Goal: Go to known website: Access a specific website the user already knows

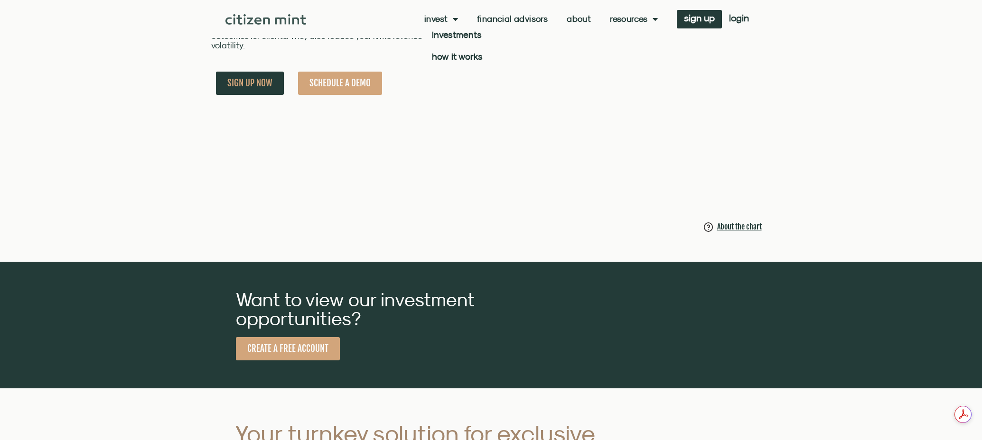
click at [453, 18] on span "Menu" at bounding box center [453, 19] width 10 height 18
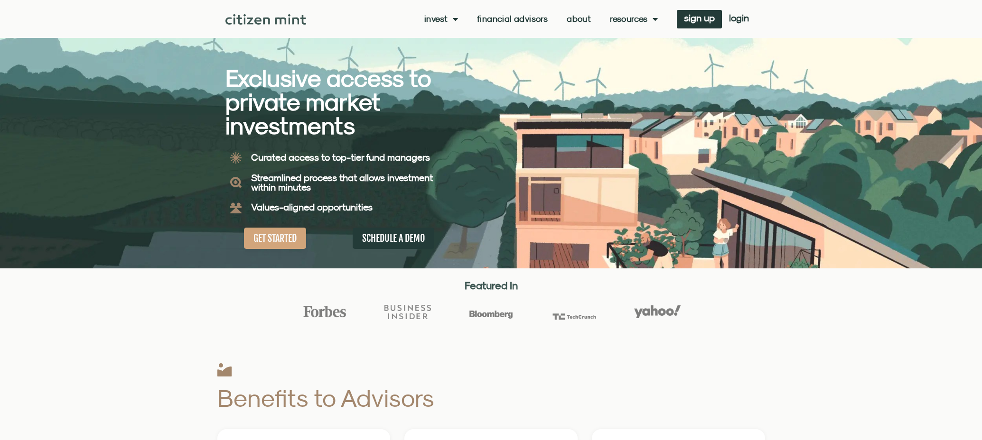
click at [453, 18] on span "Menu" at bounding box center [453, 19] width 10 height 18
click at [457, 30] on link "investments" at bounding box center [455, 35] width 62 height 22
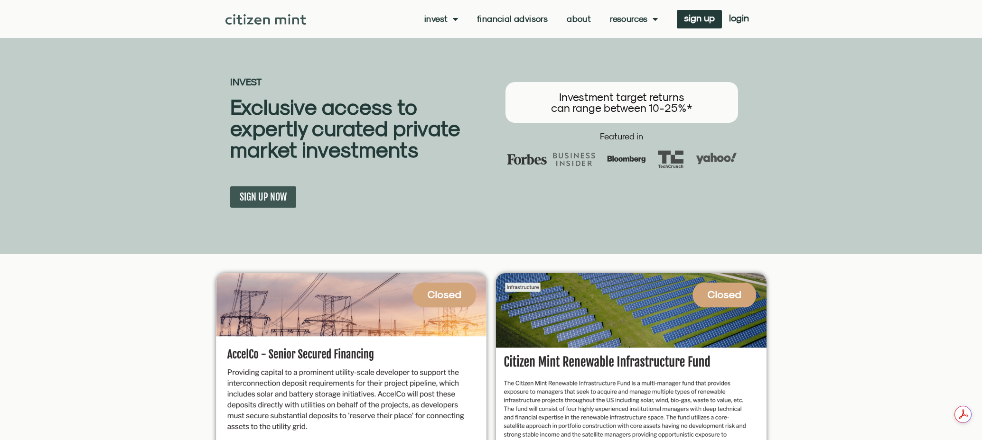
click at [264, 14] on img at bounding box center [265, 19] width 81 height 10
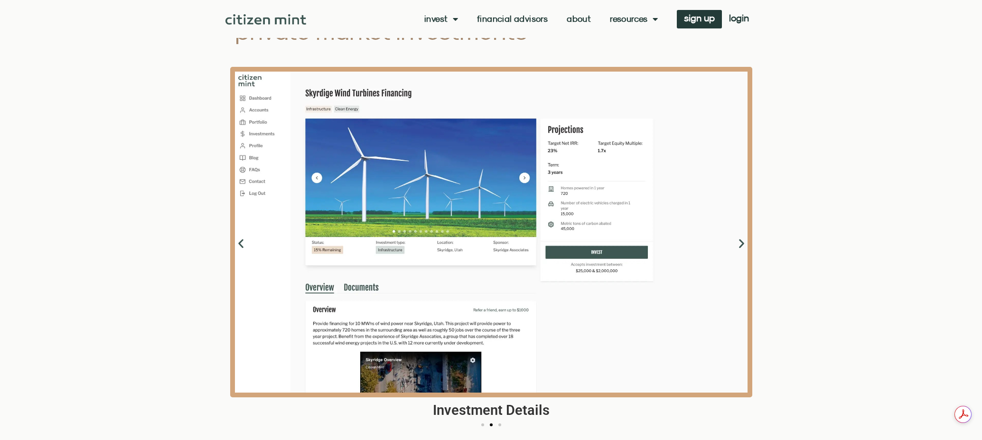
click at [741, 249] on icon "Next slide" at bounding box center [741, 244] width 12 height 12
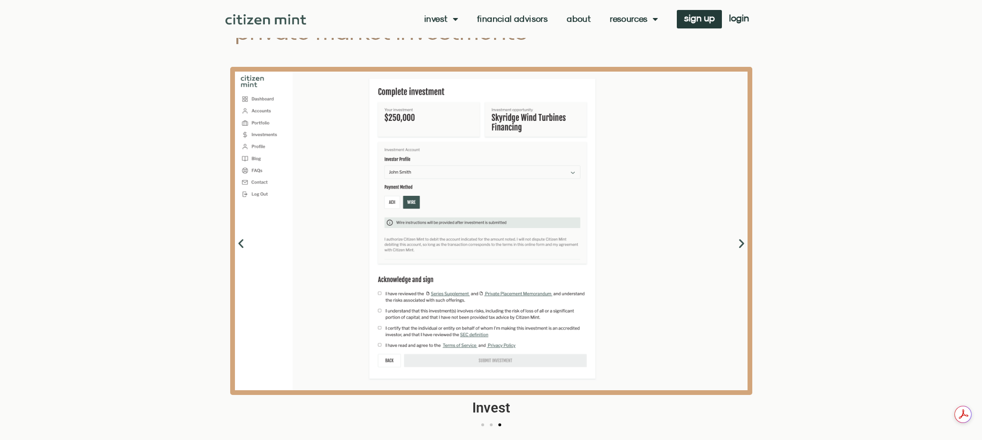
click at [237, 244] on icon "Previous slide" at bounding box center [241, 244] width 12 height 12
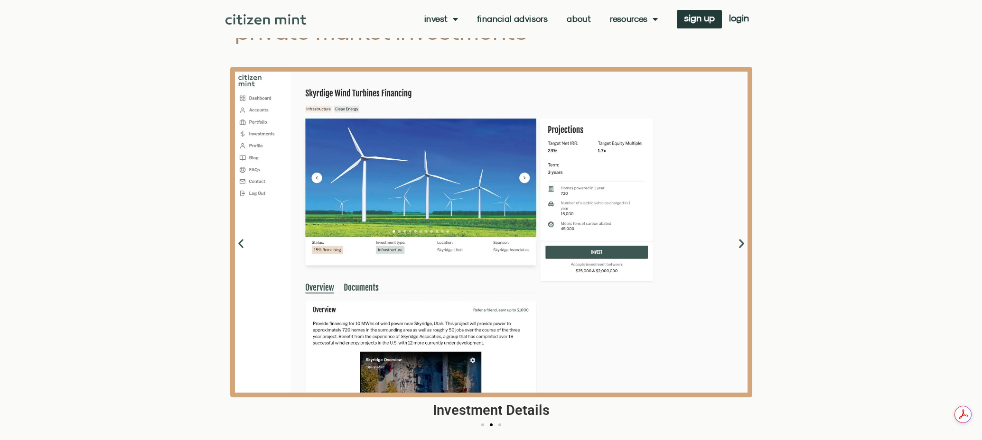
click at [743, 246] on icon "Next slide" at bounding box center [741, 244] width 12 height 12
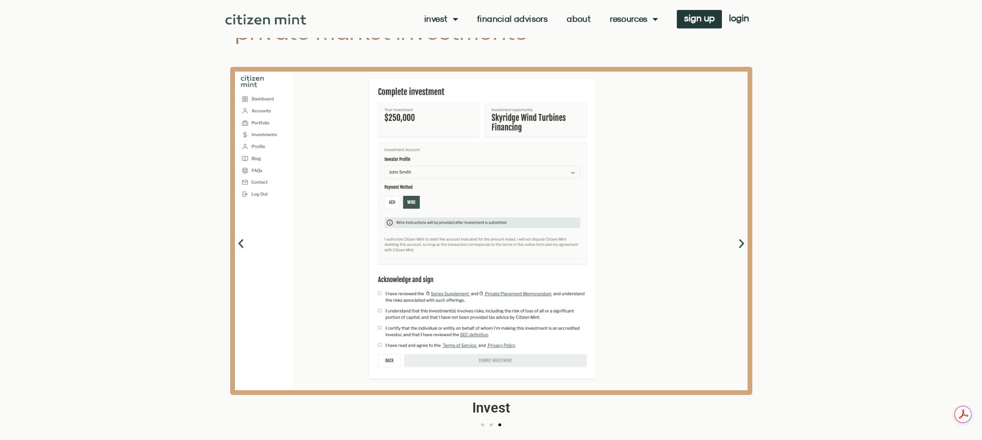
click at [743, 246] on icon "Next slide" at bounding box center [741, 244] width 12 height 12
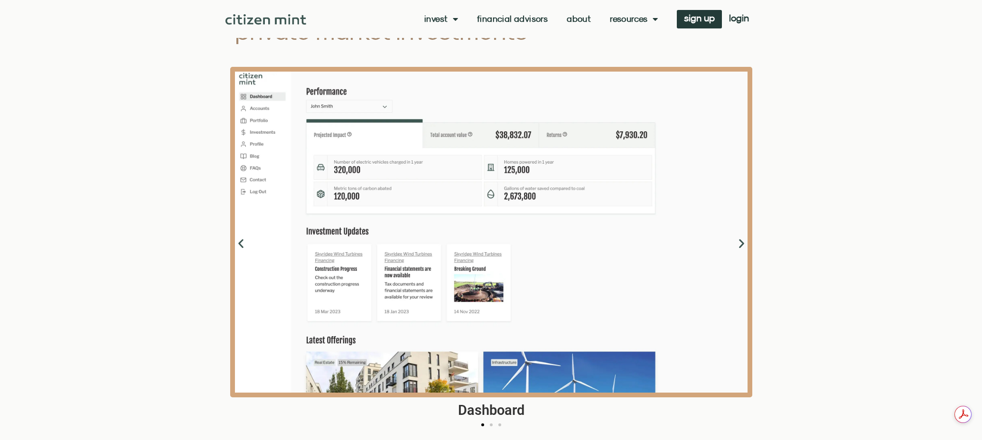
click at [743, 247] on icon "Next slide" at bounding box center [741, 244] width 12 height 12
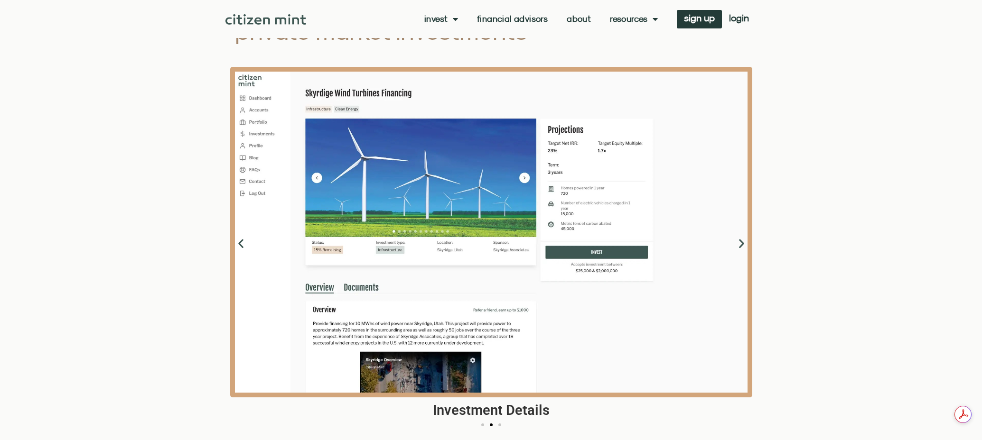
click at [743, 247] on icon "Next slide" at bounding box center [741, 244] width 12 height 12
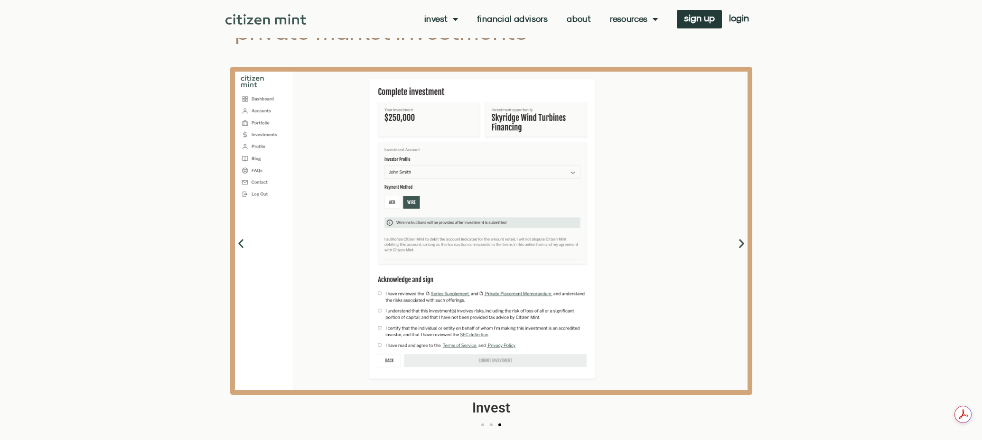
click at [743, 247] on icon "Next slide" at bounding box center [741, 244] width 12 height 12
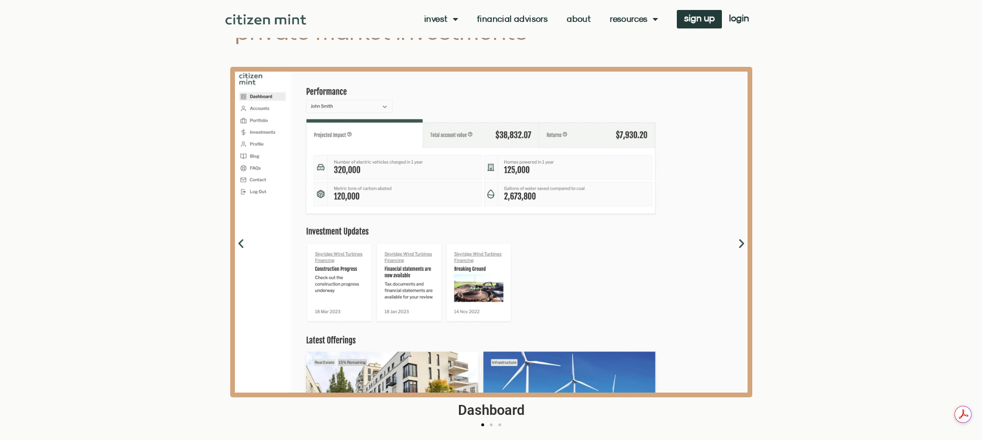
click at [743, 247] on icon "Next slide" at bounding box center [741, 244] width 12 height 12
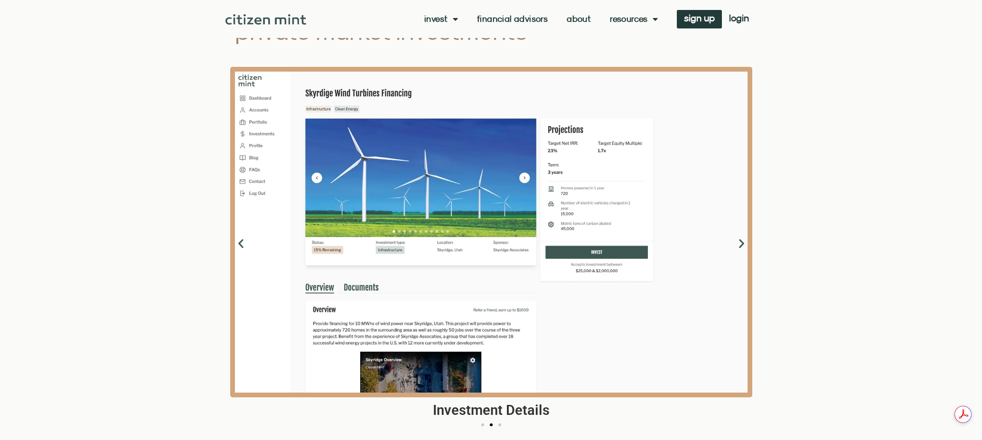
click at [743, 247] on icon "Next slide" at bounding box center [741, 244] width 12 height 12
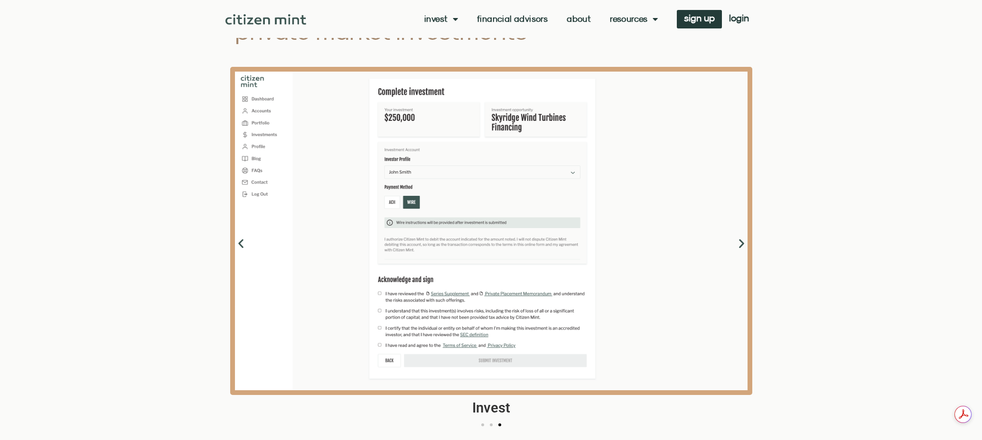
click at [743, 247] on icon "Next slide" at bounding box center [741, 244] width 12 height 12
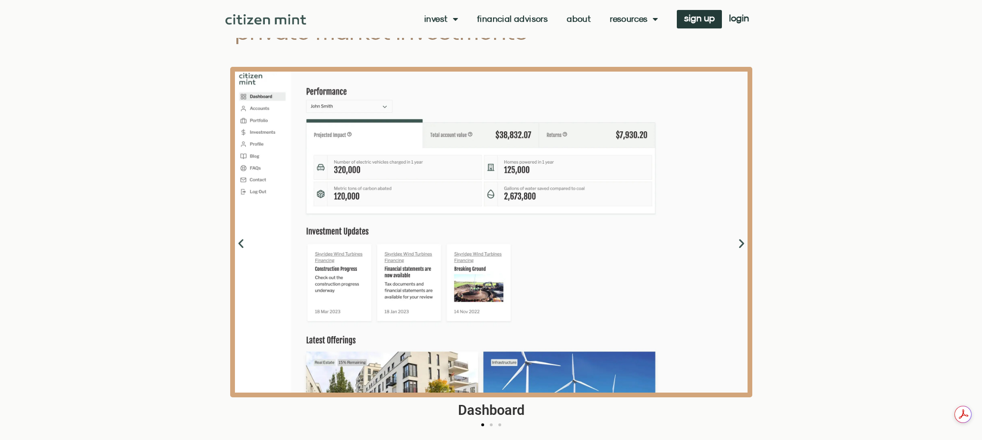
click at [743, 247] on icon "Next slide" at bounding box center [741, 244] width 12 height 12
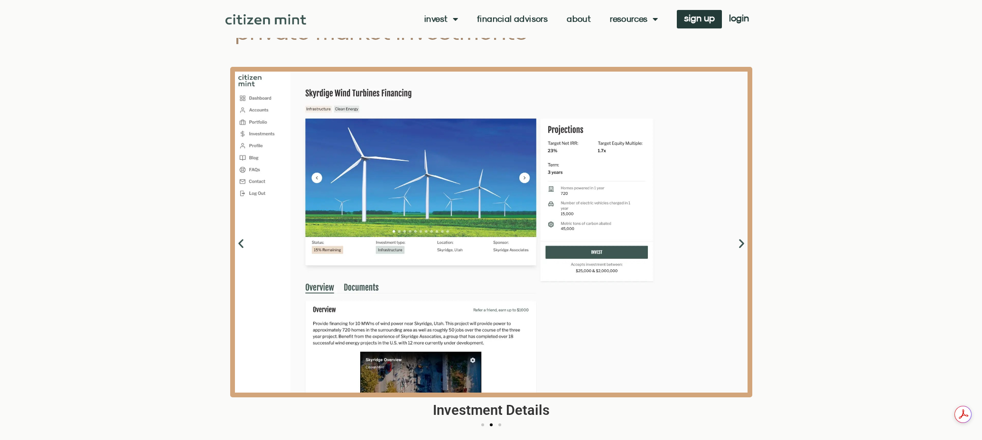
click at [743, 246] on icon "Next slide" at bounding box center [741, 244] width 12 height 12
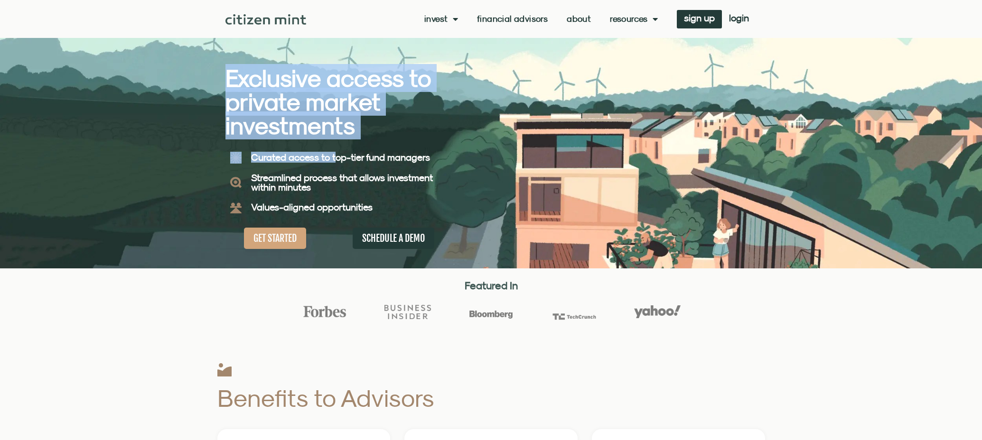
drag, startPoint x: 228, startPoint y: 82, endPoint x: 332, endPoint y: 164, distance: 132.3
click at [332, 164] on div "Exclusive access to private market investments Exclusive access to private mark…" at bounding box center [358, 134] width 266 height 269
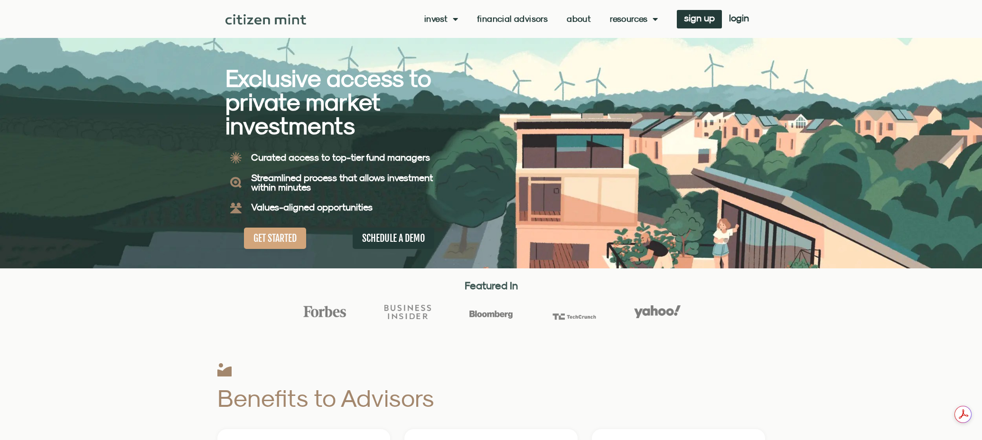
click at [307, 181] on b "Streamlined process that allows investment within minutes" at bounding box center [342, 182] width 182 height 20
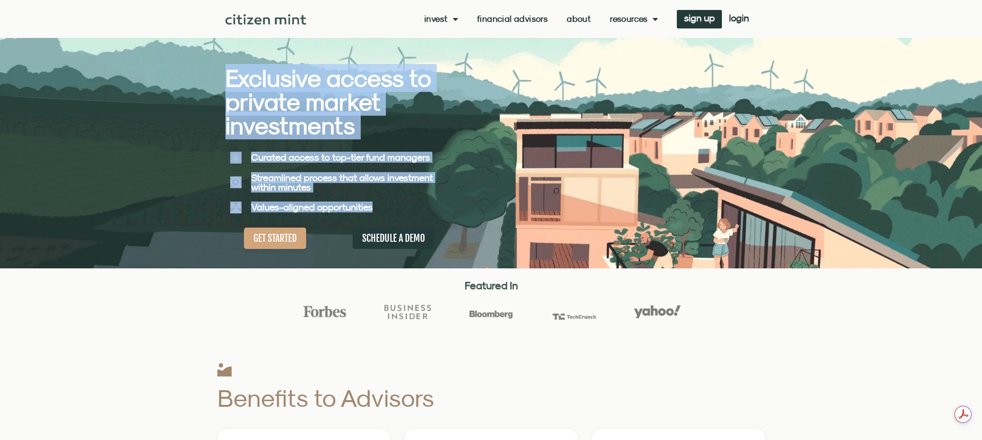
drag, startPoint x: 392, startPoint y: 203, endPoint x: 220, endPoint y: 102, distance: 199.4
click at [220, 102] on section "Exclusive access to private market investments Exclusive access to private mark…" at bounding box center [491, 134] width 982 height 269
click at [227, 80] on h2 "Exclusive access to private market investments" at bounding box center [341, 101] width 232 height 71
drag, startPoint x: 222, startPoint y: 78, endPoint x: 374, endPoint y: 209, distance: 200.8
click at [374, 209] on section "Exclusive access to private market investments Exclusive access to private mark…" at bounding box center [491, 134] width 982 height 269
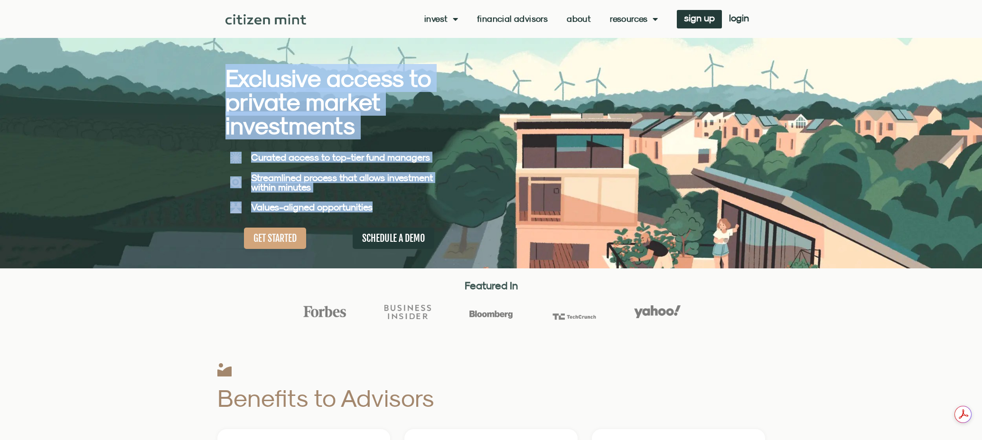
click at [395, 206] on h5 "Values-aligned opportunities" at bounding box center [352, 207] width 202 height 9
click at [395, 204] on h5 "Values-aligned opportunities" at bounding box center [352, 207] width 202 height 9
drag, startPoint x: 415, startPoint y: 206, endPoint x: 212, endPoint y: 89, distance: 234.2
click at [212, 89] on section "Exclusive access to private market investments Exclusive access to private mark…" at bounding box center [491, 134] width 982 height 269
click at [217, 97] on div at bounding box center [491, 134] width 982 height 269
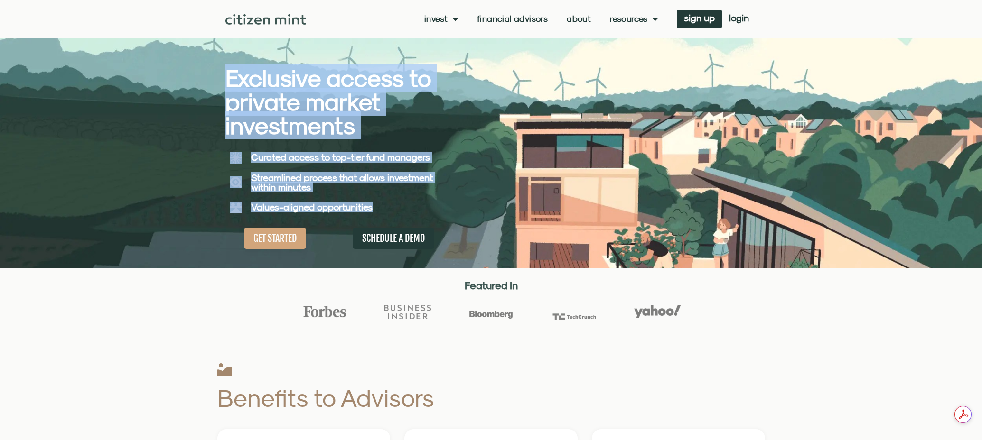
drag, startPoint x: 231, startPoint y: 75, endPoint x: 396, endPoint y: 209, distance: 212.9
click at [396, 209] on div "Exclusive access to private market investments Exclusive access to private mark…" at bounding box center [358, 134] width 266 height 269
click at [396, 209] on h5 "Values-aligned opportunities" at bounding box center [352, 207] width 202 height 9
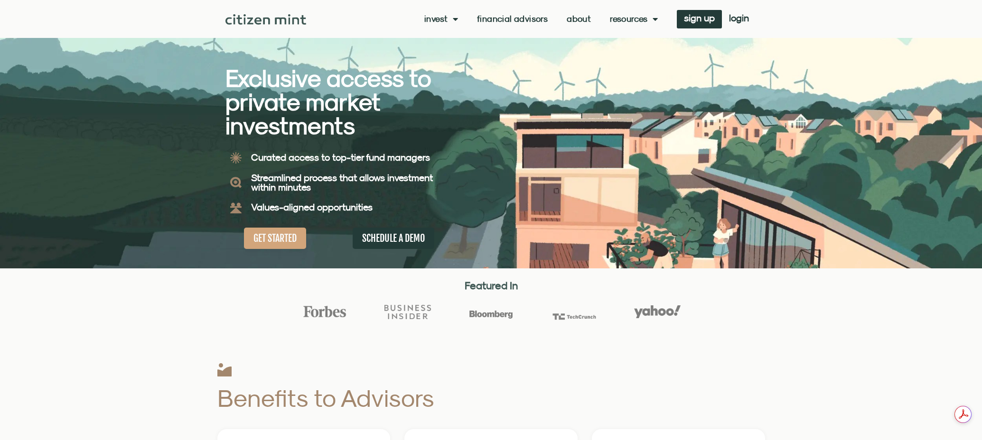
click at [210, 310] on div at bounding box center [491, 321] width 982 height 43
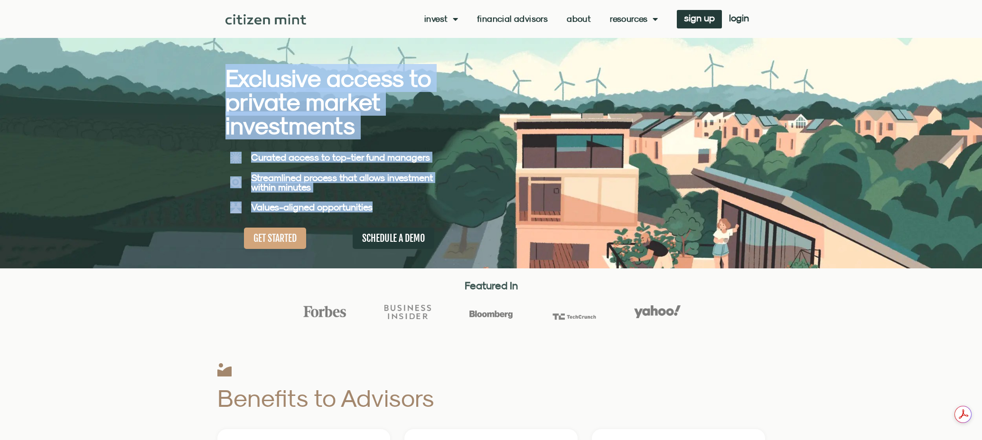
drag, startPoint x: 362, startPoint y: 203, endPoint x: 218, endPoint y: 77, distance: 191.3
click at [218, 77] on section "Exclusive access to private market investments Exclusive access to private mark…" at bounding box center [491, 134] width 982 height 269
click at [188, 233] on div at bounding box center [491, 134] width 982 height 269
drag, startPoint x: 385, startPoint y: 210, endPoint x: 220, endPoint y: 79, distance: 211.1
click at [221, 77] on section "Exclusive access to private market investments Exclusive access to private mark…" at bounding box center [491, 134] width 982 height 269
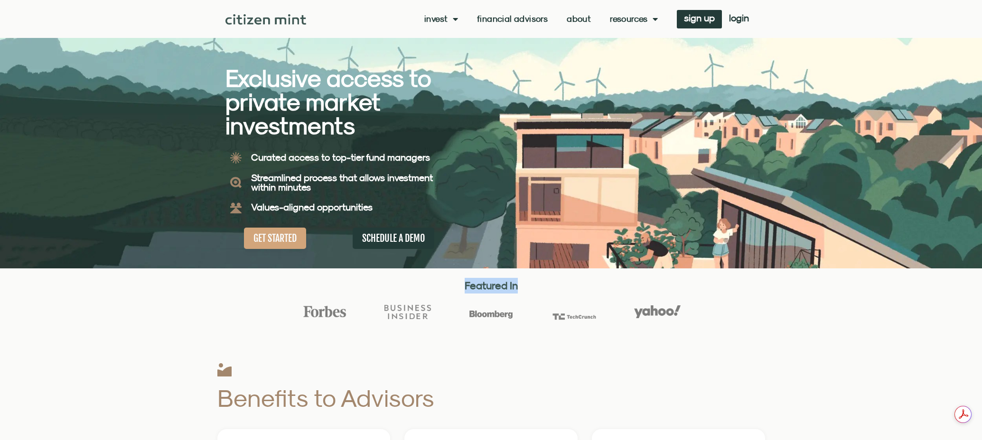
click at [380, 206] on h5 "Values-aligned opportunities" at bounding box center [352, 207] width 202 height 9
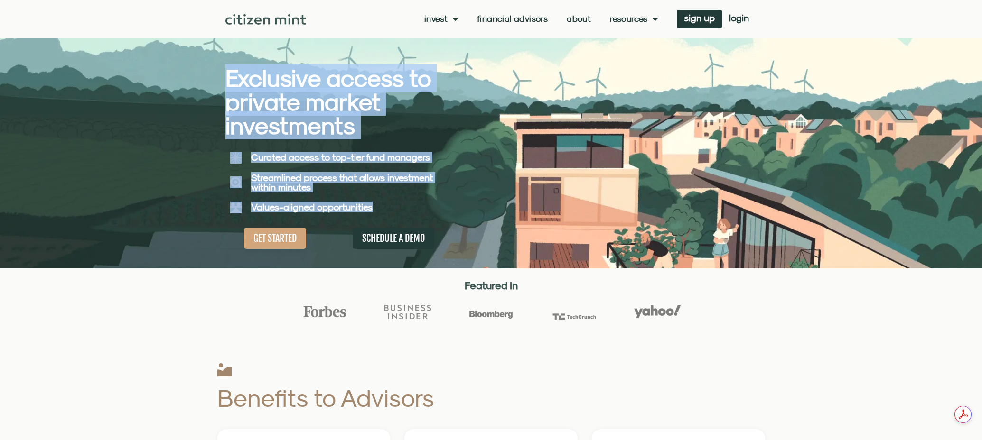
drag, startPoint x: 397, startPoint y: 214, endPoint x: 220, endPoint y: 77, distance: 223.9
click at [221, 77] on section "Exclusive access to private market investments Exclusive access to private mark…" at bounding box center [491, 134] width 982 height 269
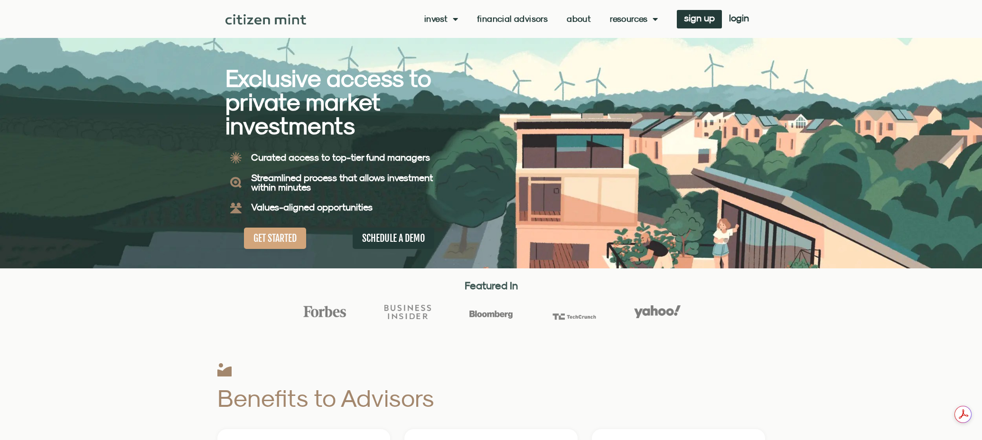
click at [195, 325] on div at bounding box center [491, 321] width 982 height 43
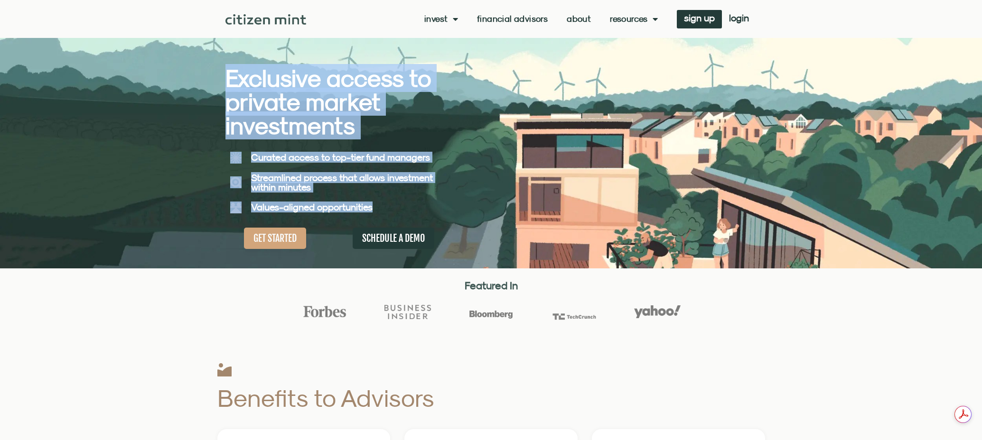
drag, startPoint x: 226, startPoint y: 77, endPoint x: 383, endPoint y: 214, distance: 209.1
click at [383, 214] on div "Exclusive access to private market investments Exclusive access to private mark…" at bounding box center [358, 134] width 266 height 269
click at [387, 214] on div "Values-aligned opportunities" at bounding box center [352, 207] width 212 height 21
drag, startPoint x: 390, startPoint y: 212, endPoint x: 214, endPoint y: 82, distance: 218.9
click at [214, 82] on section "Exclusive access to private market investments Exclusive access to private mark…" at bounding box center [491, 134] width 982 height 269
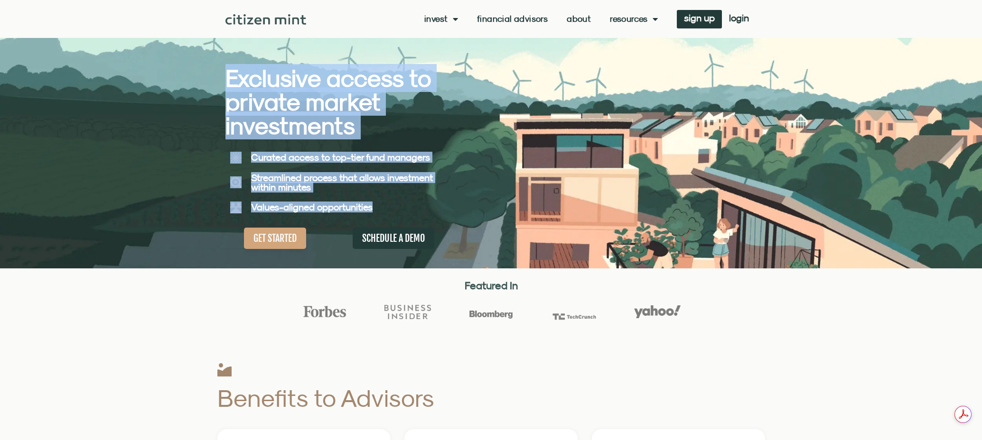
click at [218, 80] on div at bounding box center [491, 134] width 982 height 269
click at [219, 73] on div at bounding box center [491, 134] width 982 height 269
drag, startPoint x: 222, startPoint y: 75, endPoint x: 409, endPoint y: 213, distance: 233.1
click at [409, 213] on section "Exclusive access to private market investments Exclusive access to private mark…" at bounding box center [491, 134] width 982 height 269
click at [409, 213] on div "Values-aligned opportunities" at bounding box center [352, 207] width 212 height 21
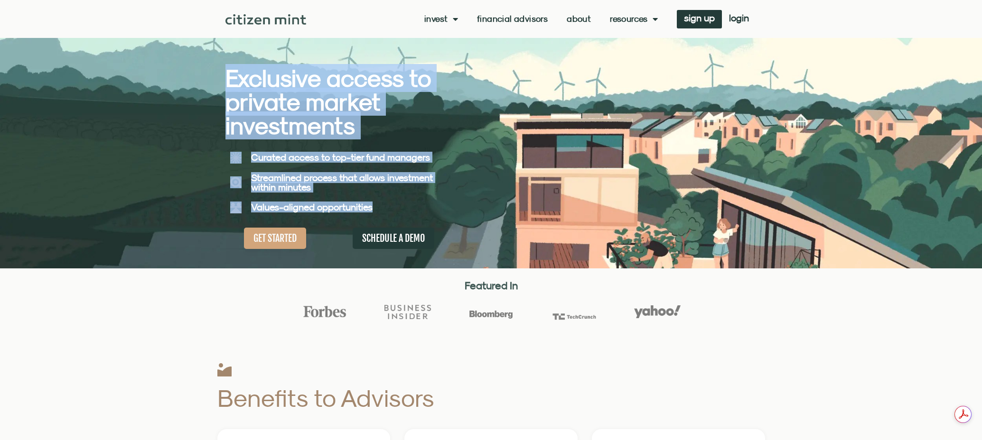
drag, startPoint x: 418, startPoint y: 212, endPoint x: 219, endPoint y: 76, distance: 241.1
click at [219, 76] on section "Exclusive access to private market investments Exclusive access to private mark…" at bounding box center [491, 134] width 982 height 269
click at [207, 93] on div at bounding box center [491, 134] width 982 height 269
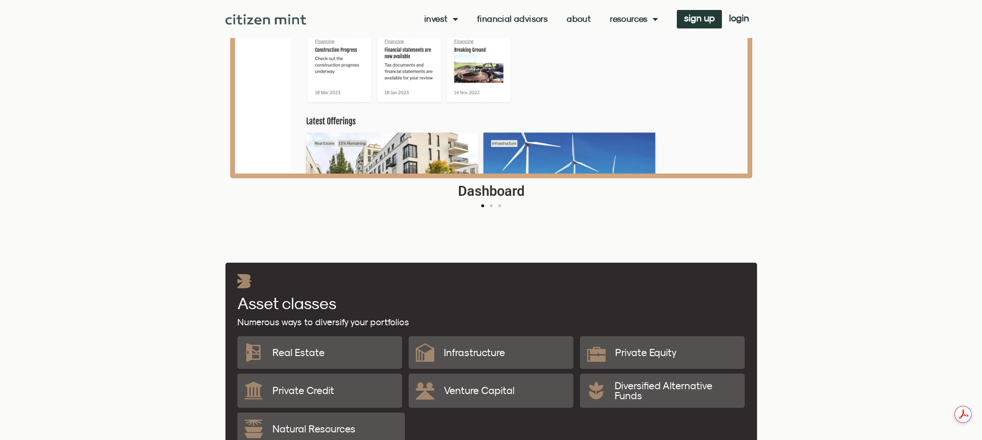
scroll to position [1139, 0]
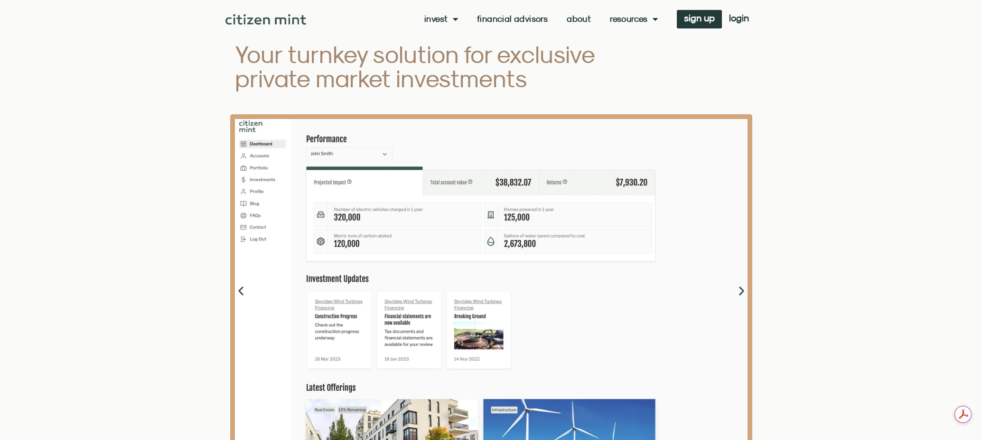
click at [742, 294] on icon "Next slide" at bounding box center [741, 291] width 12 height 12
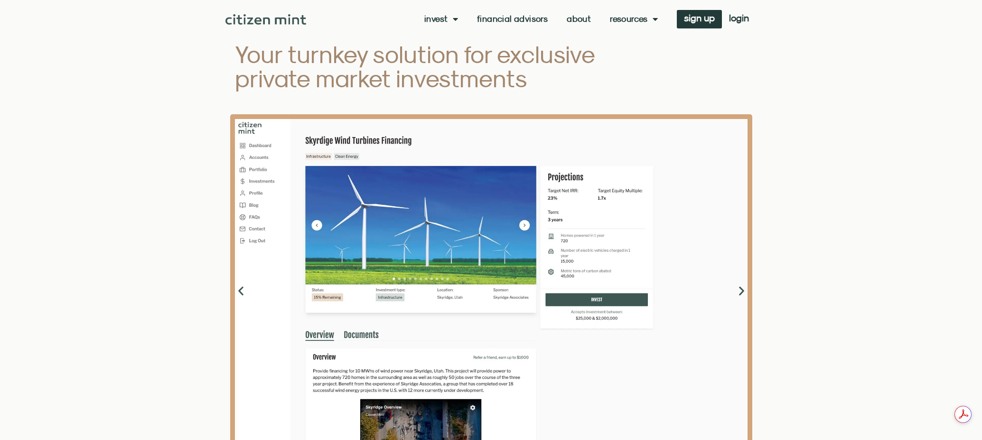
click at [742, 294] on icon "Next slide" at bounding box center [741, 291] width 12 height 12
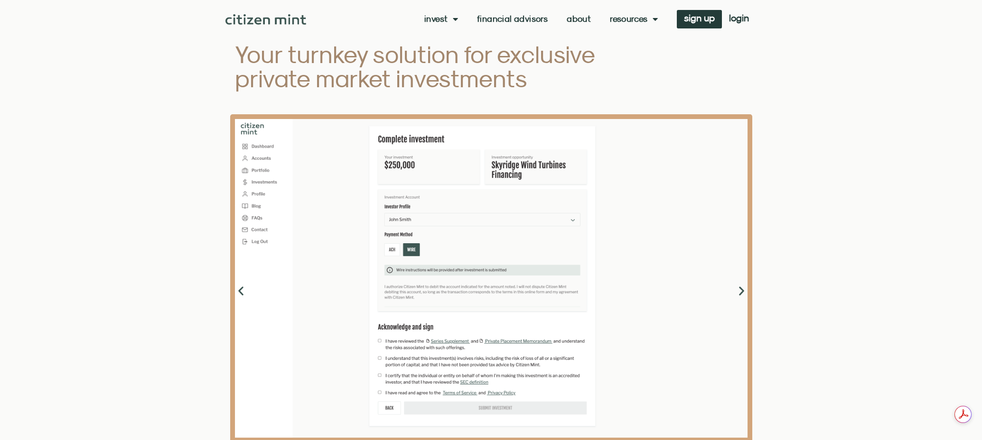
click at [239, 293] on icon "Previous slide" at bounding box center [241, 291] width 12 height 12
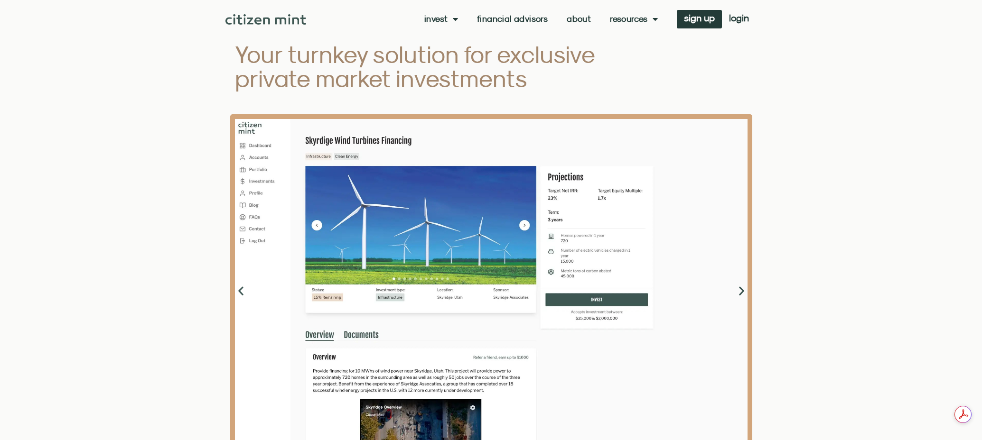
click at [239, 292] on icon "Previous slide" at bounding box center [241, 291] width 12 height 12
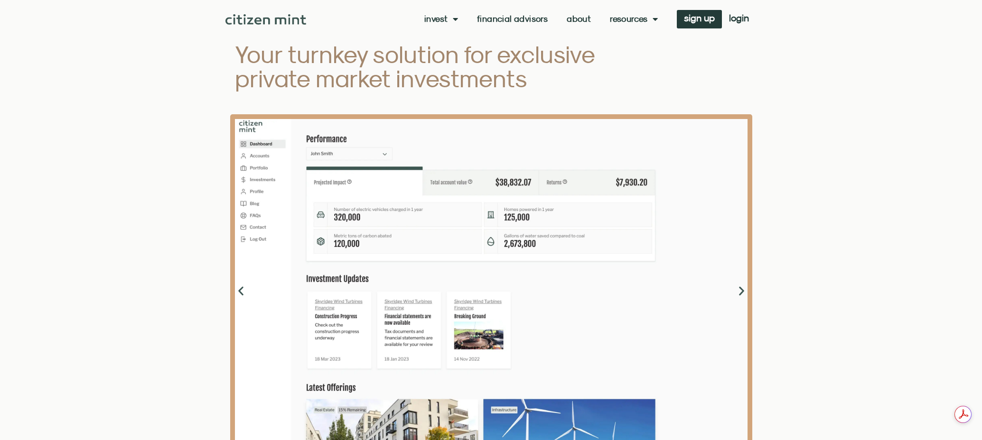
click at [239, 292] on icon "Previous slide" at bounding box center [241, 291] width 12 height 12
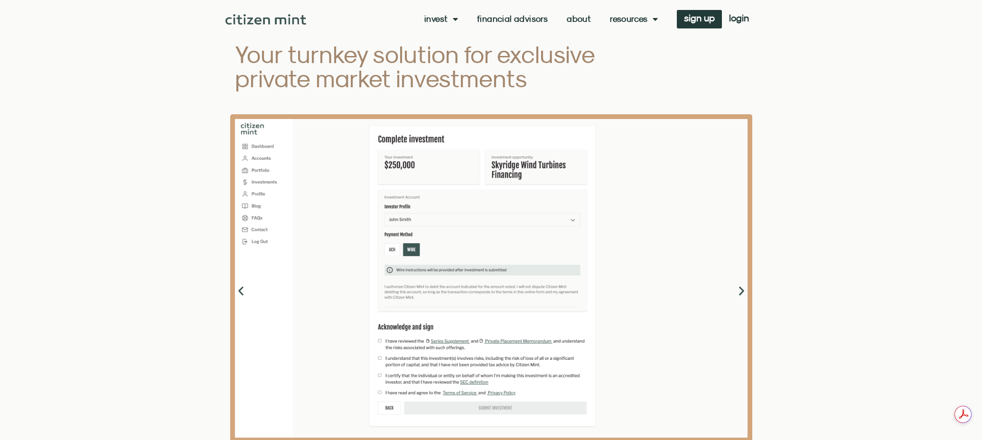
click at [742, 297] on icon "Next slide" at bounding box center [741, 291] width 12 height 12
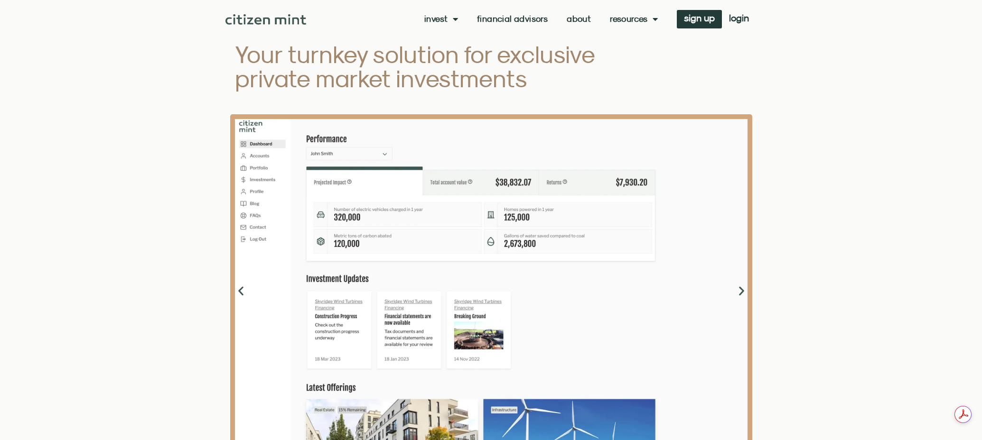
click at [742, 296] on icon "Next slide" at bounding box center [741, 291] width 12 height 12
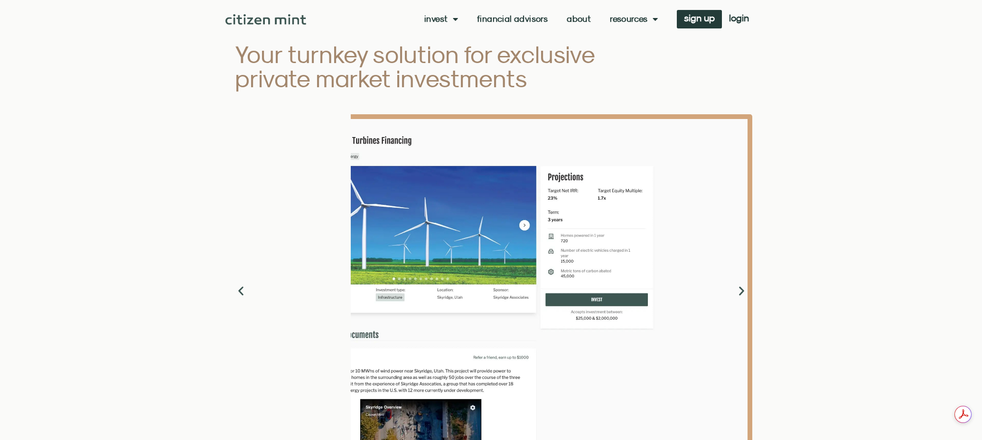
click at [743, 294] on icon "Next slide" at bounding box center [741, 291] width 12 height 12
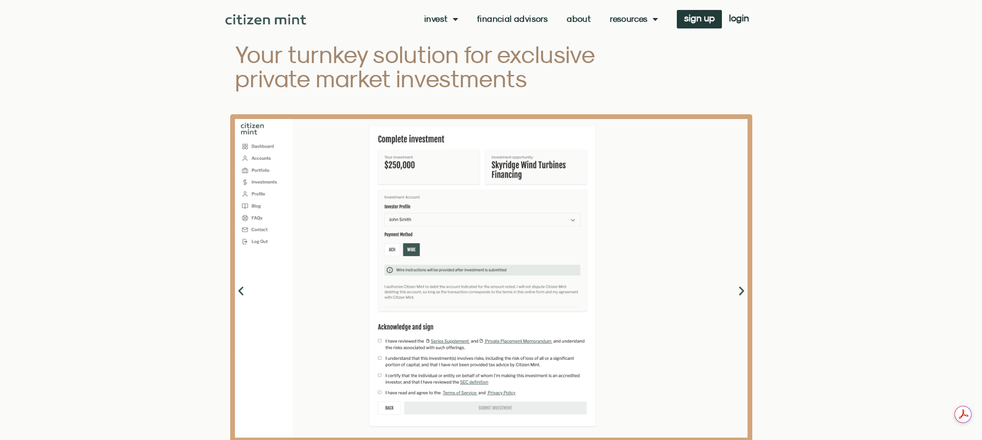
click at [743, 293] on icon "Next slide" at bounding box center [741, 291] width 12 height 12
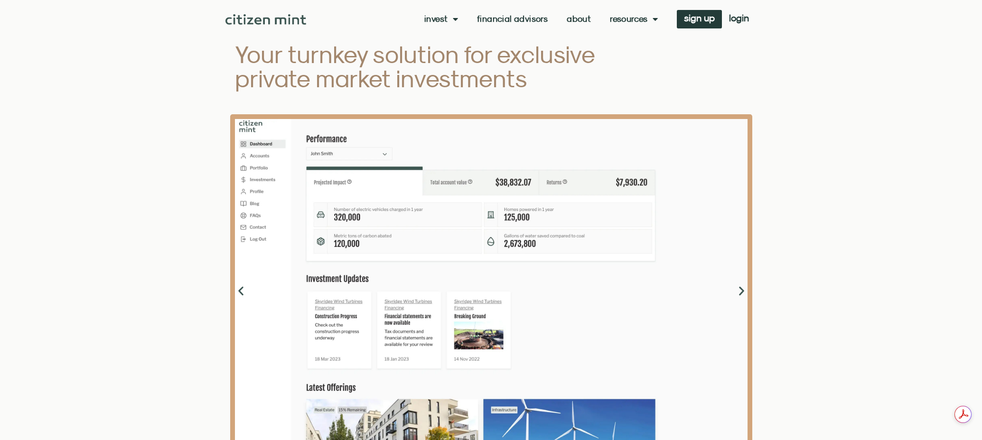
click at [743, 292] on icon "Next slide" at bounding box center [741, 291] width 12 height 12
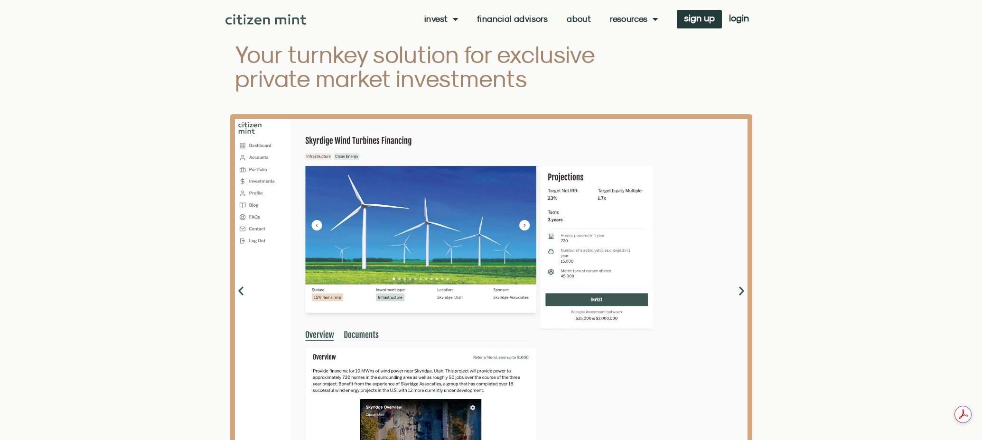
click at [743, 292] on icon "Next slide" at bounding box center [741, 291] width 12 height 12
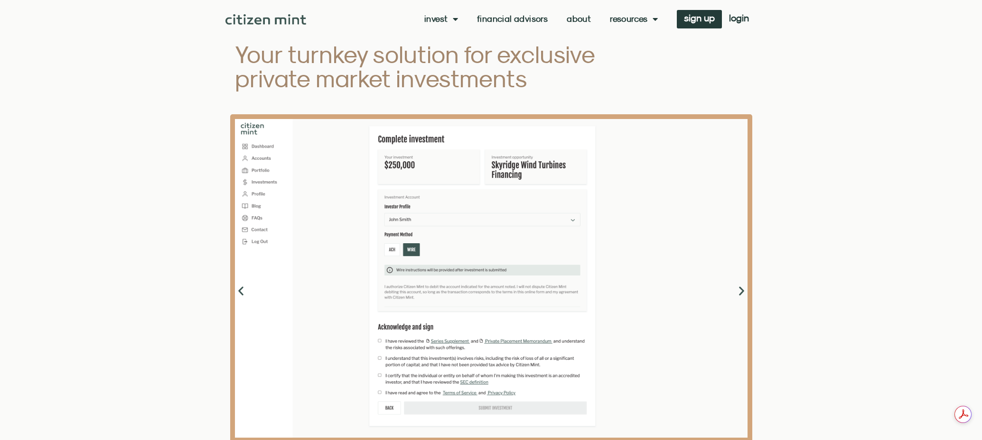
click at [743, 292] on icon "Next slide" at bounding box center [741, 291] width 12 height 12
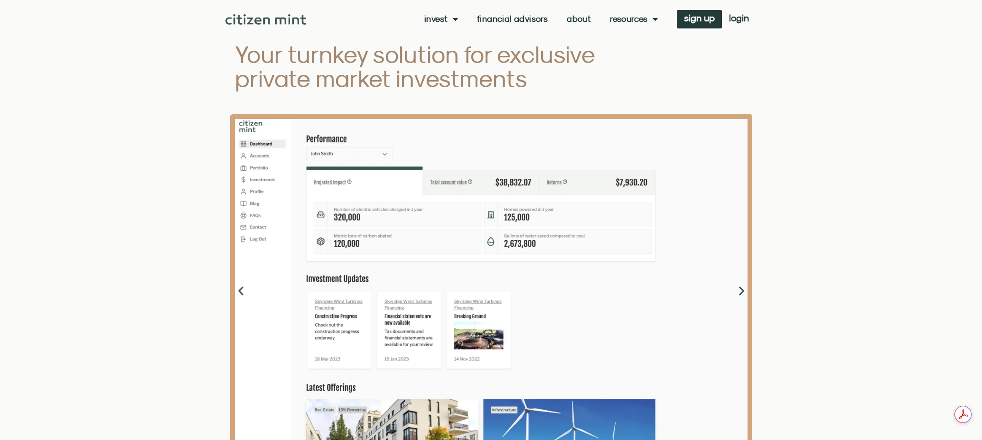
click at [742, 295] on icon "Next slide" at bounding box center [741, 291] width 12 height 12
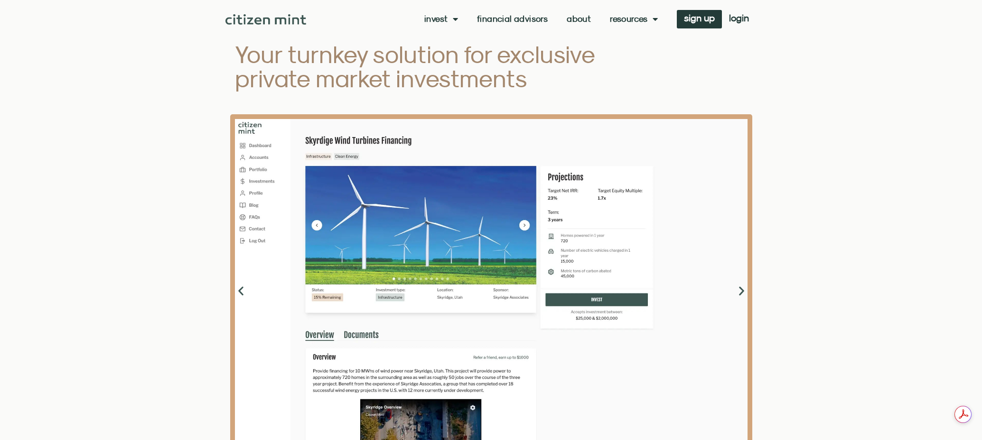
click at [240, 291] on icon "Previous slide" at bounding box center [241, 291] width 12 height 12
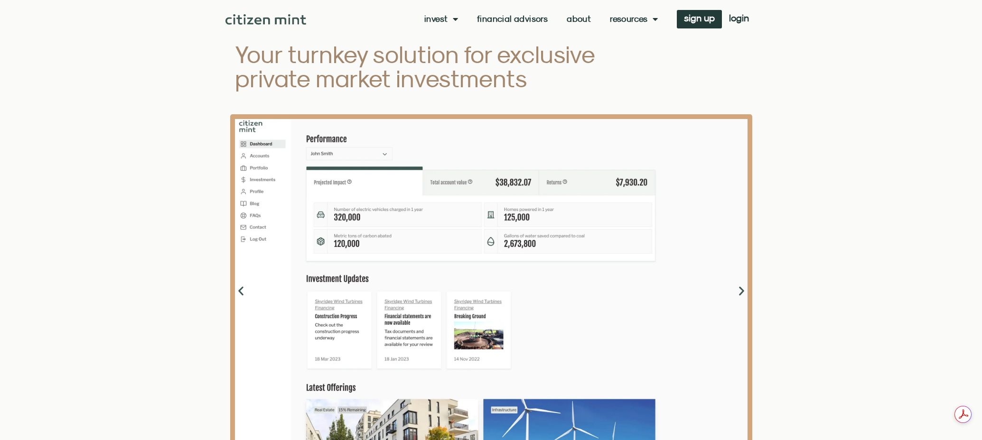
click at [741, 292] on icon "Next slide" at bounding box center [741, 291] width 12 height 12
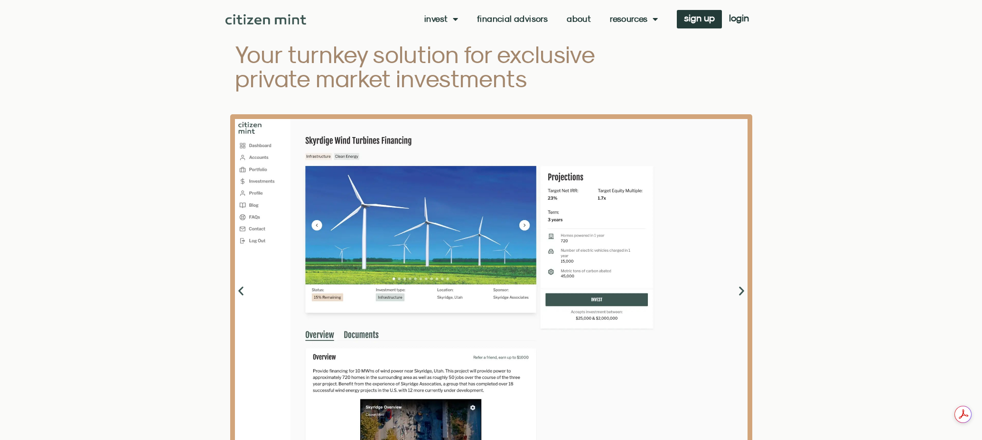
click at [740, 292] on icon "Next slide" at bounding box center [741, 291] width 12 height 12
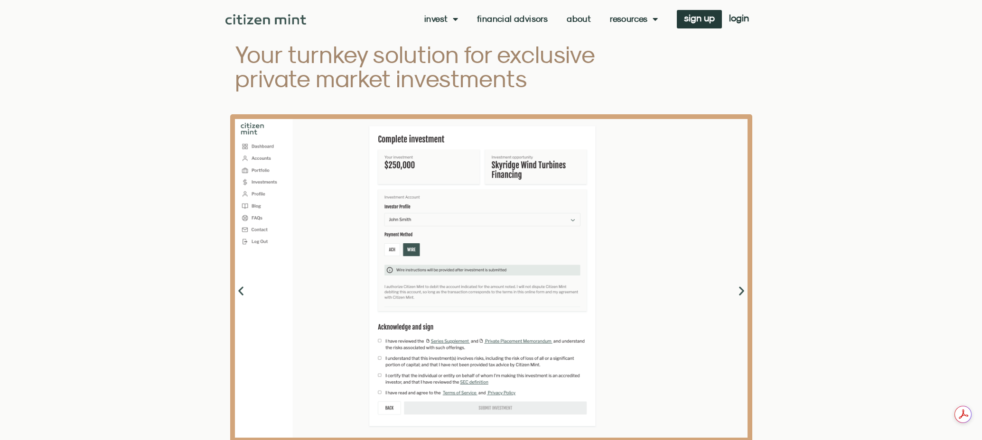
click at [741, 290] on icon "Next slide" at bounding box center [741, 291] width 12 height 12
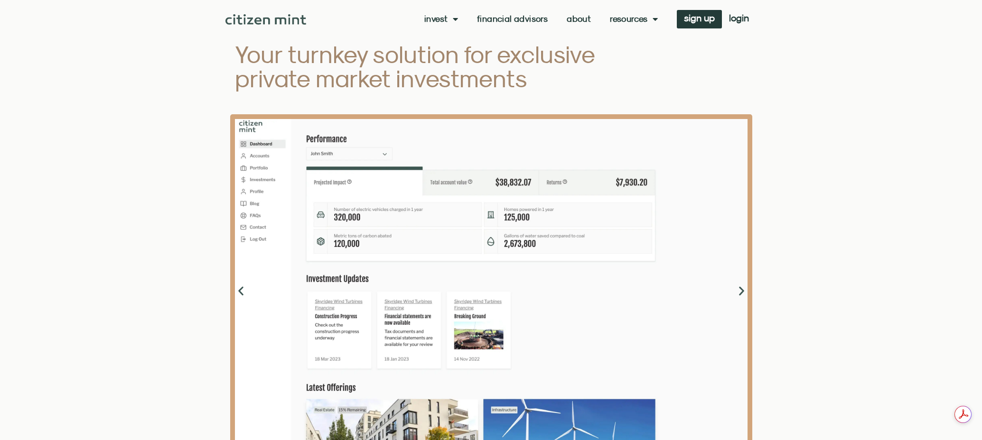
click at [238, 293] on icon "Previous slide" at bounding box center [241, 291] width 12 height 12
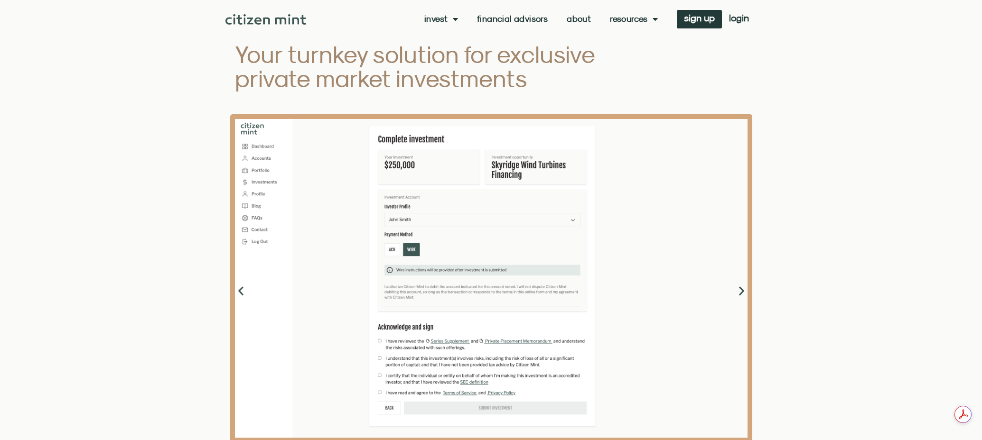
click at [740, 291] on icon "Next slide" at bounding box center [741, 291] width 12 height 12
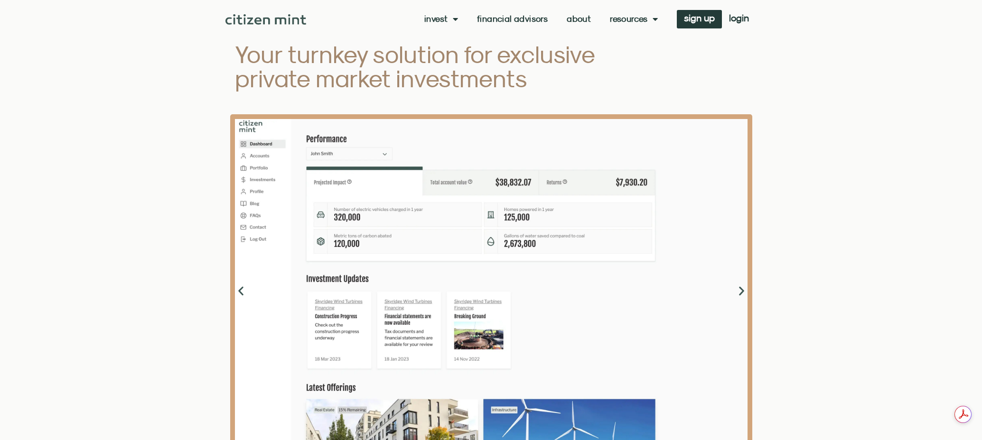
click at [742, 293] on icon "Next slide" at bounding box center [741, 291] width 12 height 12
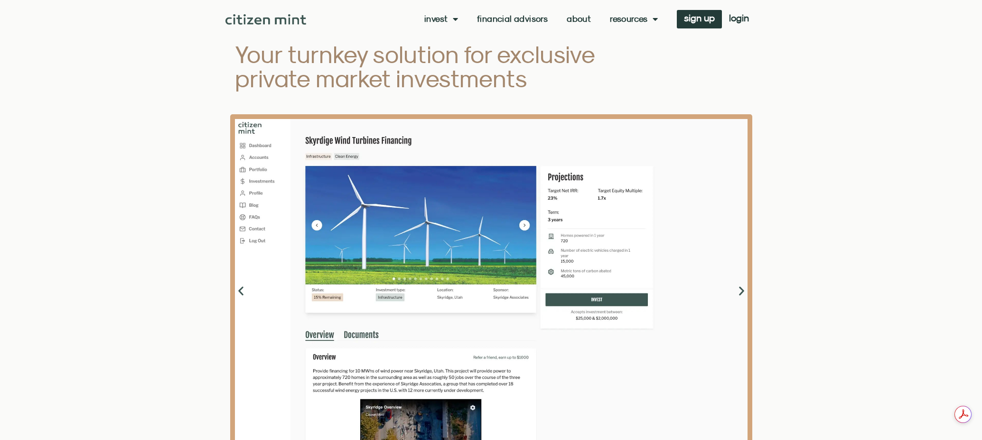
click at [742, 293] on icon "Next slide" at bounding box center [741, 291] width 12 height 12
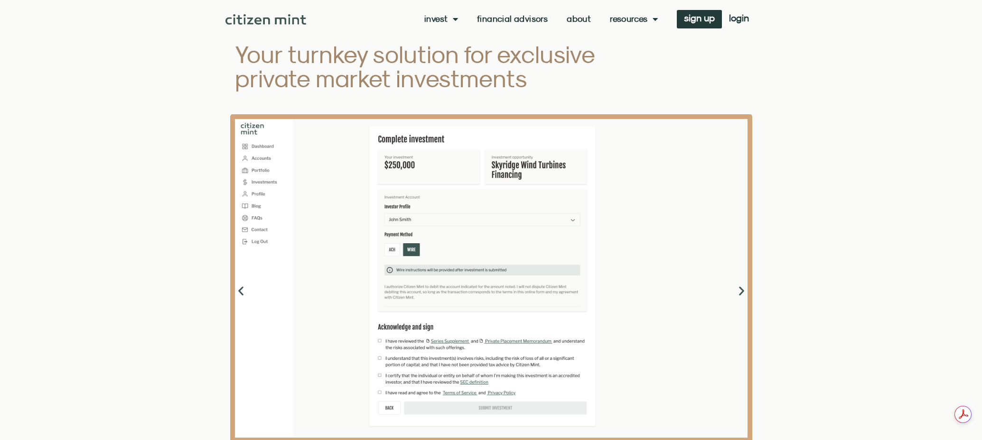
click at [742, 293] on icon "Next slide" at bounding box center [741, 291] width 12 height 12
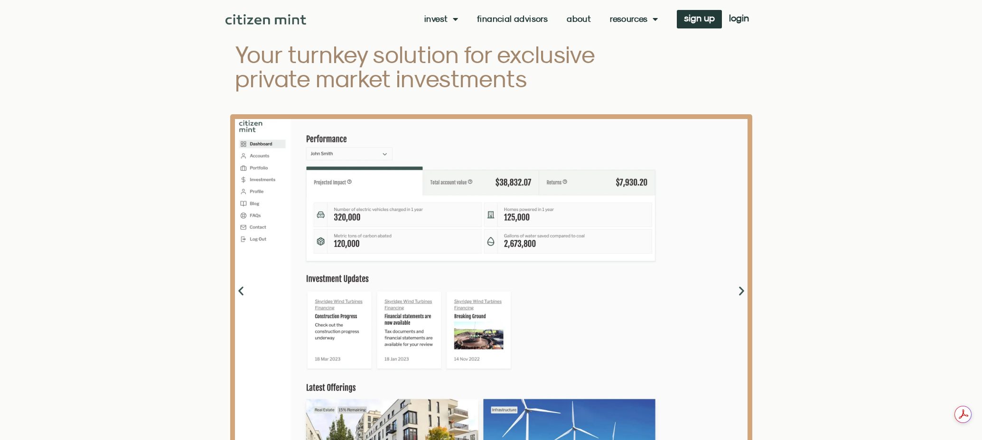
click at [742, 293] on icon "Next slide" at bounding box center [741, 291] width 12 height 12
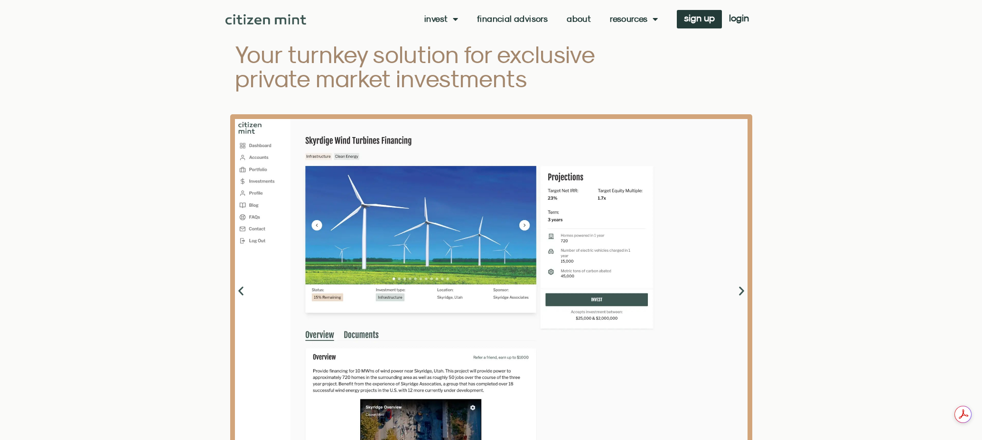
click at [742, 293] on icon "Next slide" at bounding box center [741, 291] width 12 height 12
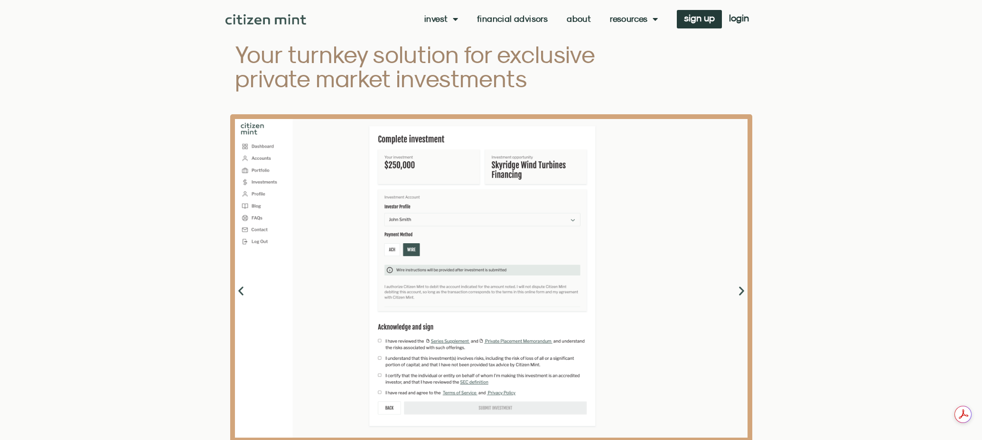
click at [742, 293] on icon "Next slide" at bounding box center [741, 291] width 12 height 12
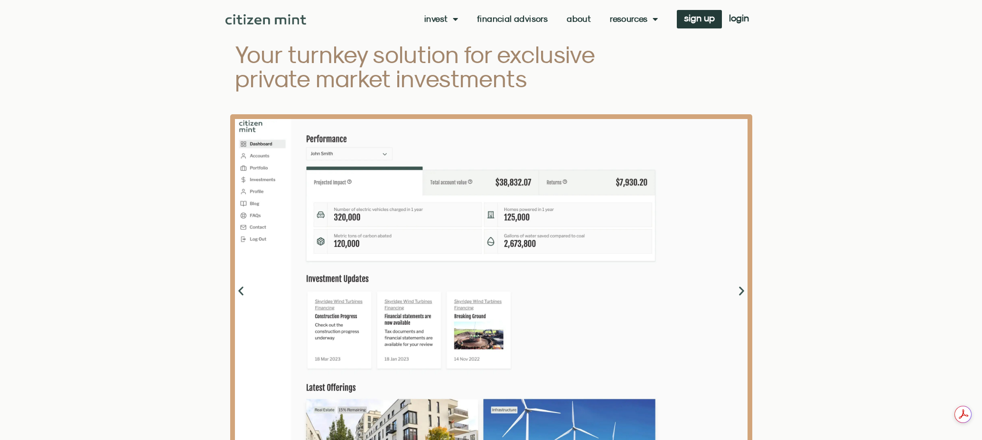
click at [742, 293] on icon "Next slide" at bounding box center [741, 291] width 12 height 12
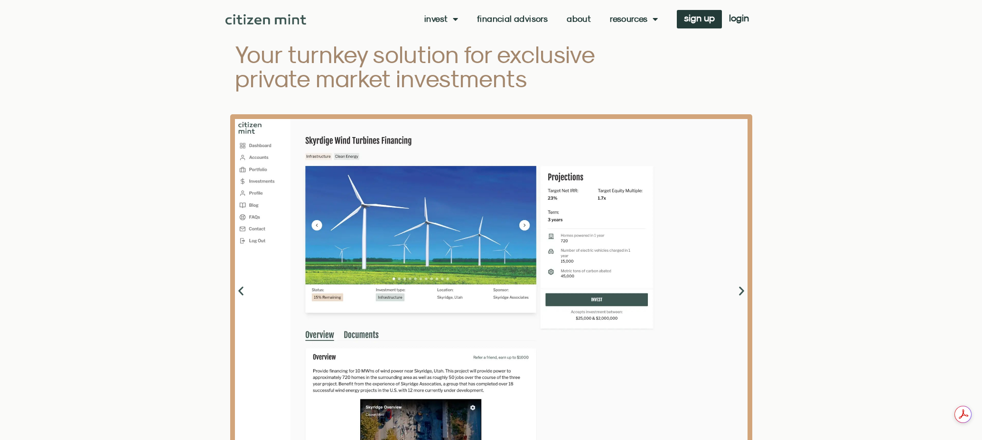
click at [742, 293] on icon "Next slide" at bounding box center [741, 291] width 12 height 12
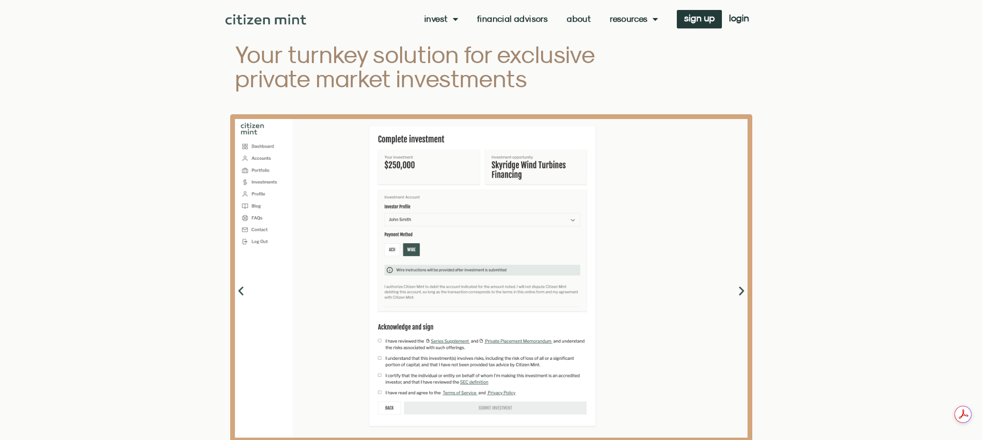
click at [742, 293] on icon "Next slide" at bounding box center [741, 291] width 12 height 12
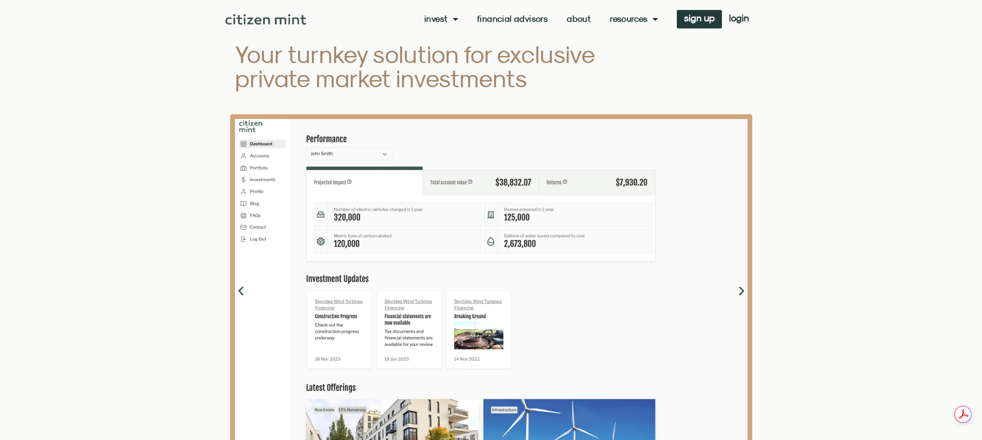
click at [742, 291] on icon "Next slide" at bounding box center [741, 291] width 12 height 12
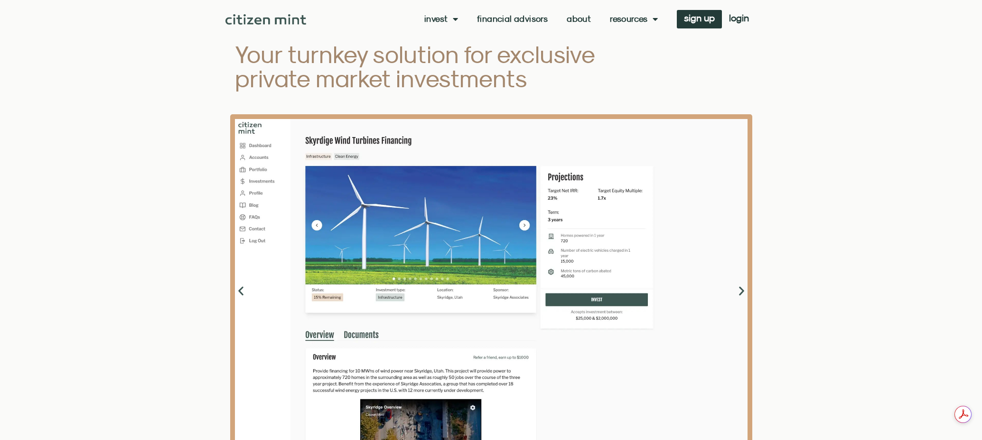
click at [743, 290] on icon "Next slide" at bounding box center [741, 291] width 12 height 12
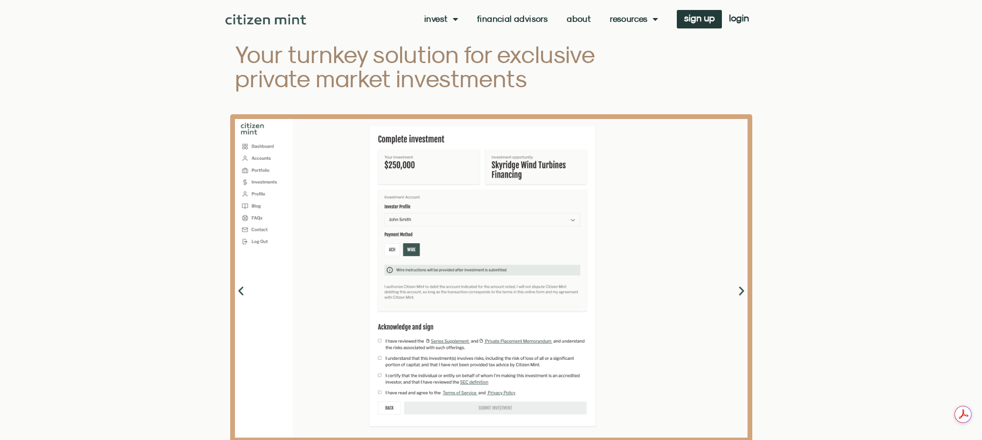
click at [742, 291] on icon "Next slide" at bounding box center [741, 291] width 12 height 12
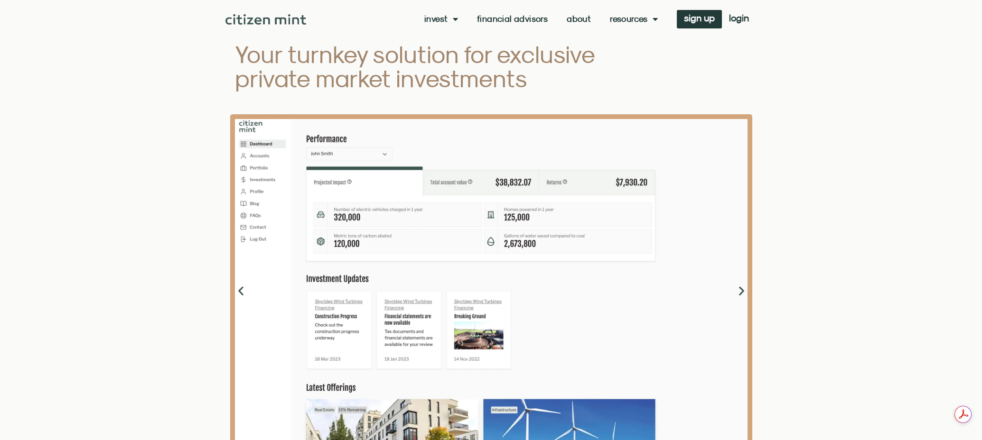
click at [742, 293] on icon "Next slide" at bounding box center [741, 291] width 12 height 12
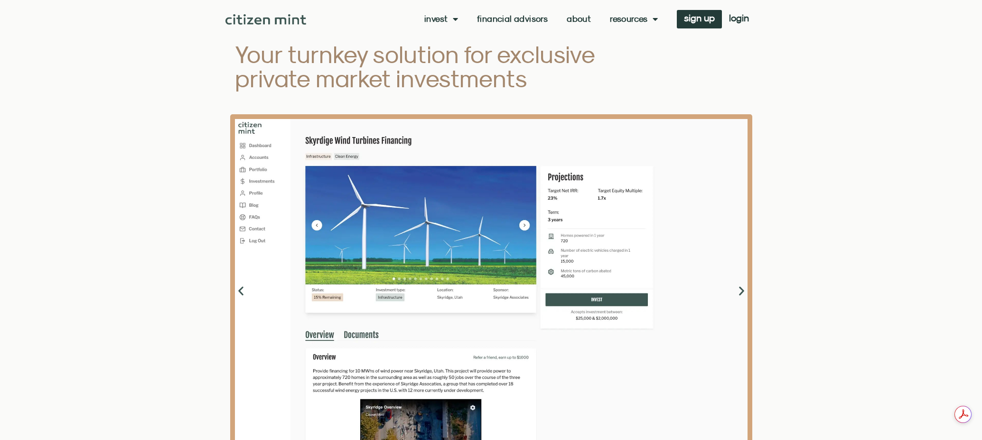
click at [744, 292] on icon "Next slide" at bounding box center [741, 291] width 12 height 12
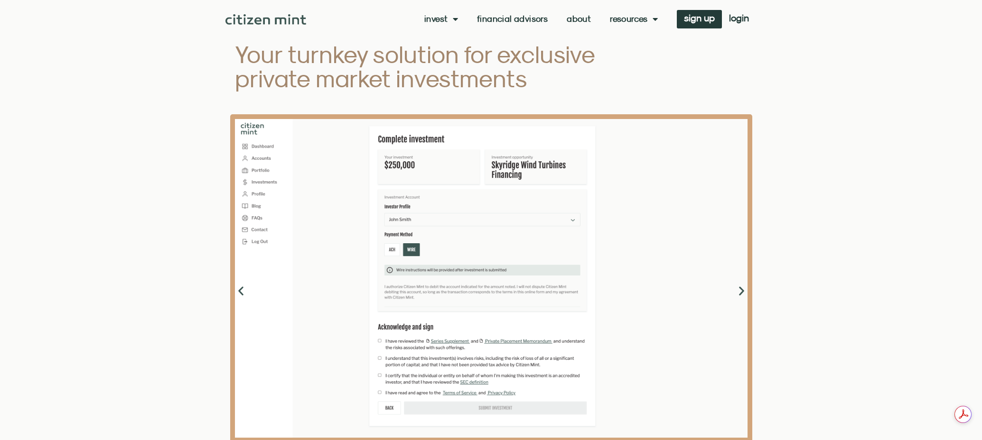
click at [744, 292] on icon "Next slide" at bounding box center [741, 291] width 12 height 12
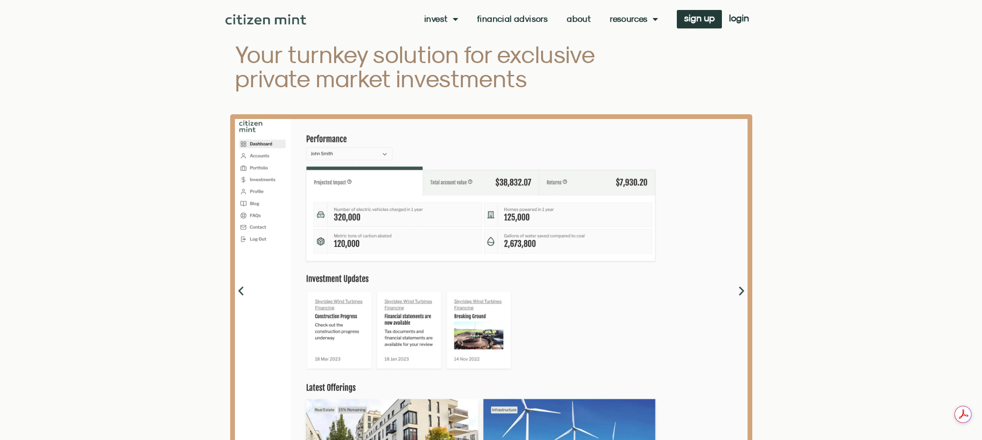
click at [744, 292] on icon "Next slide" at bounding box center [741, 291] width 12 height 12
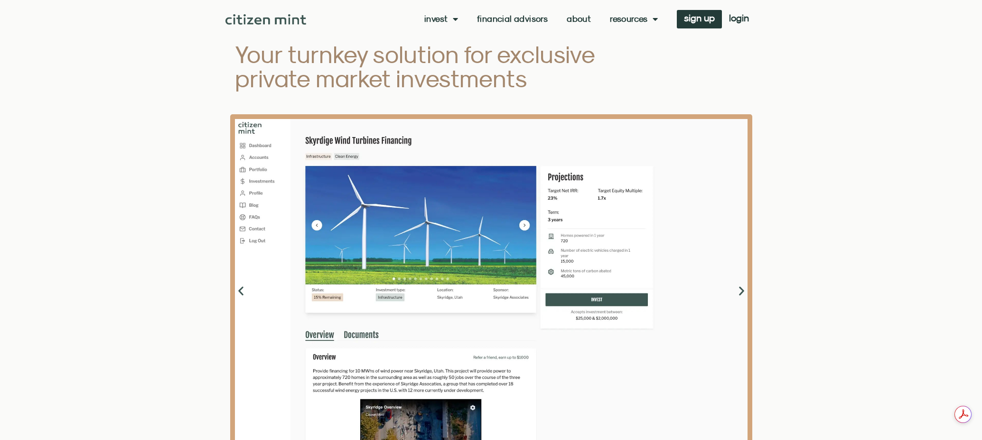
click at [739, 293] on icon "Next slide" at bounding box center [741, 291] width 12 height 12
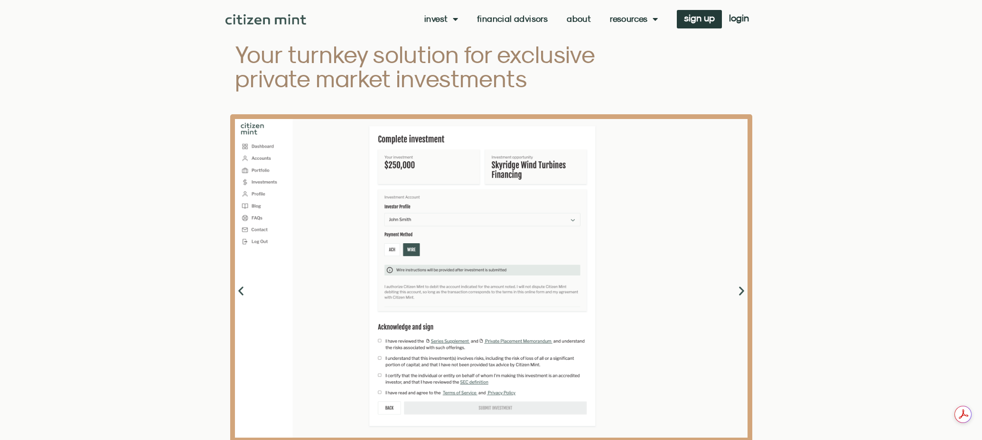
click at [739, 293] on icon "Next slide" at bounding box center [741, 291] width 12 height 12
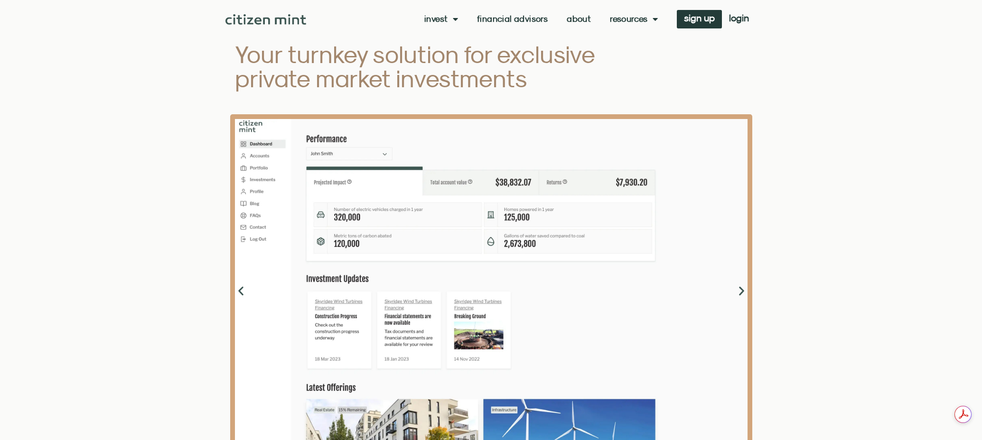
click at [739, 293] on icon "Next slide" at bounding box center [741, 291] width 12 height 12
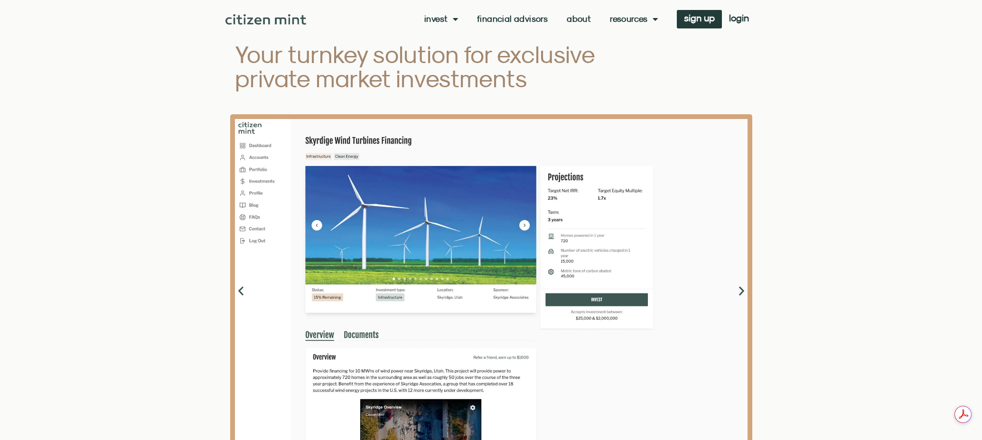
click at [739, 293] on icon "Next slide" at bounding box center [741, 291] width 12 height 12
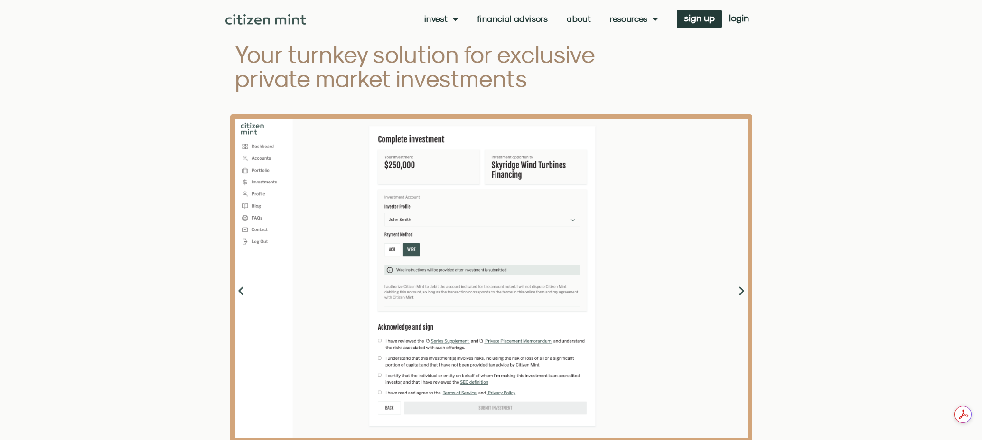
click at [739, 293] on icon "Next slide" at bounding box center [741, 291] width 12 height 12
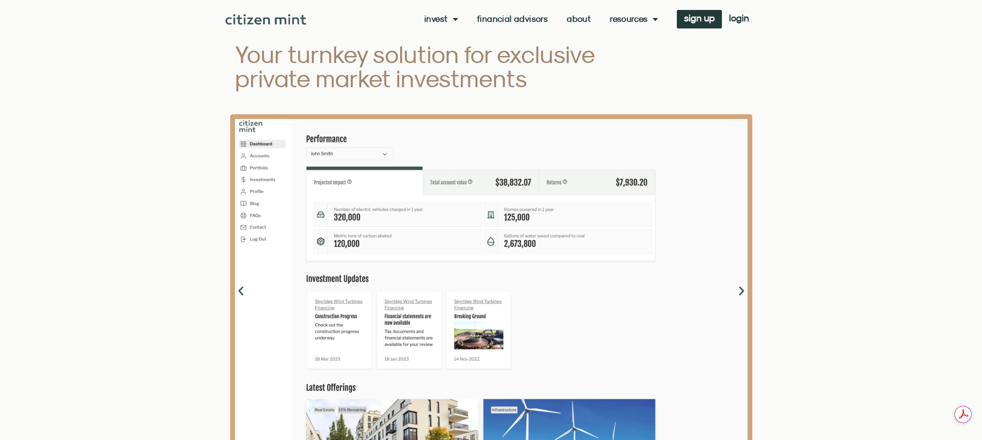
click at [739, 293] on icon "Next slide" at bounding box center [741, 291] width 12 height 12
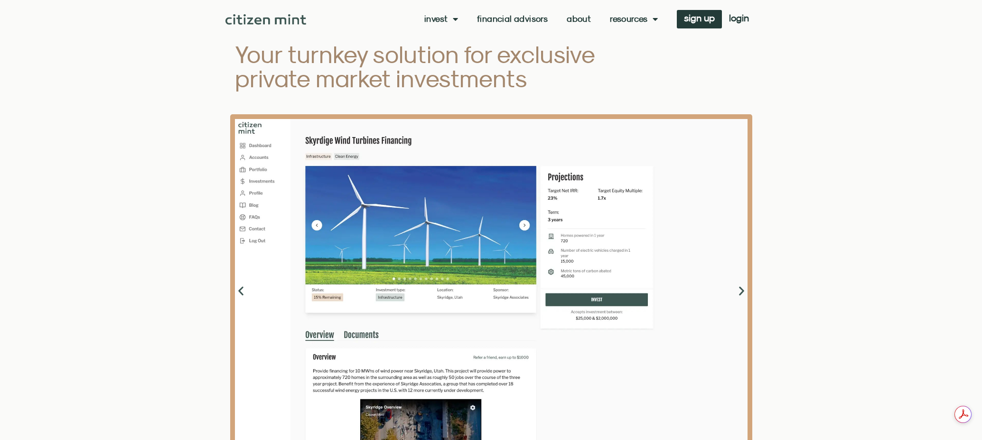
click at [739, 293] on icon "Next slide" at bounding box center [741, 291] width 12 height 12
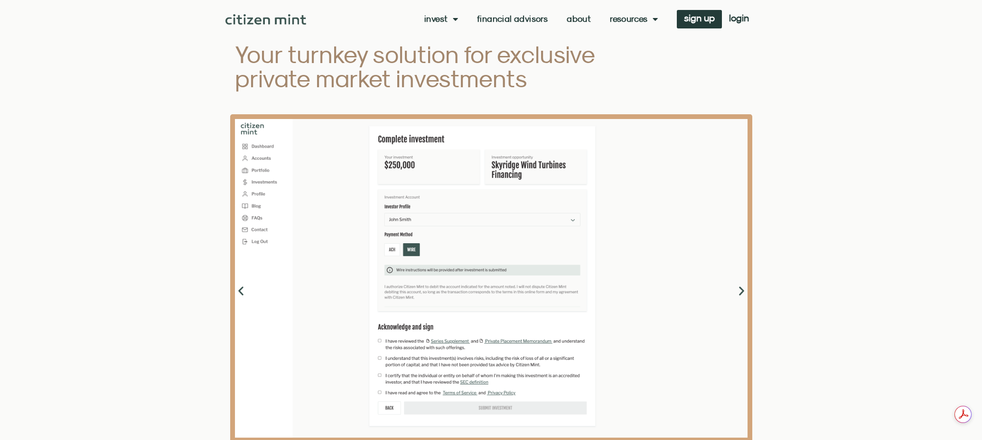
click at [739, 293] on icon "Next slide" at bounding box center [741, 291] width 12 height 12
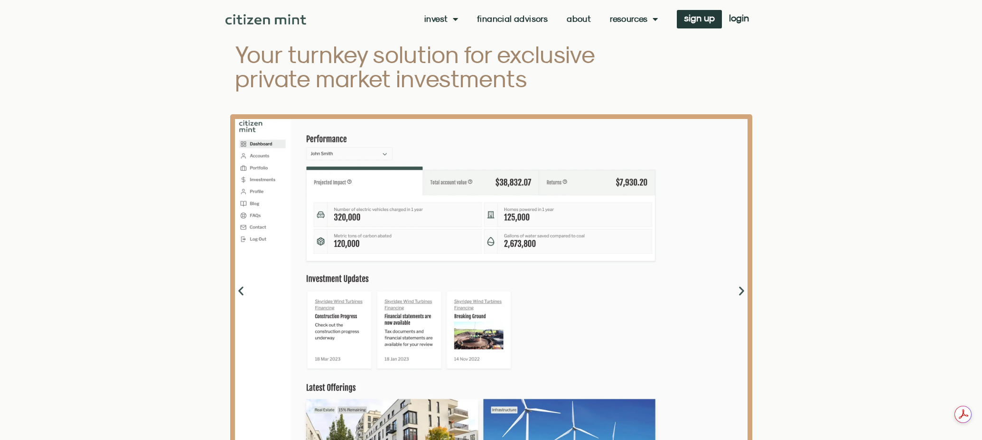
click at [739, 293] on icon "Next slide" at bounding box center [741, 291] width 12 height 12
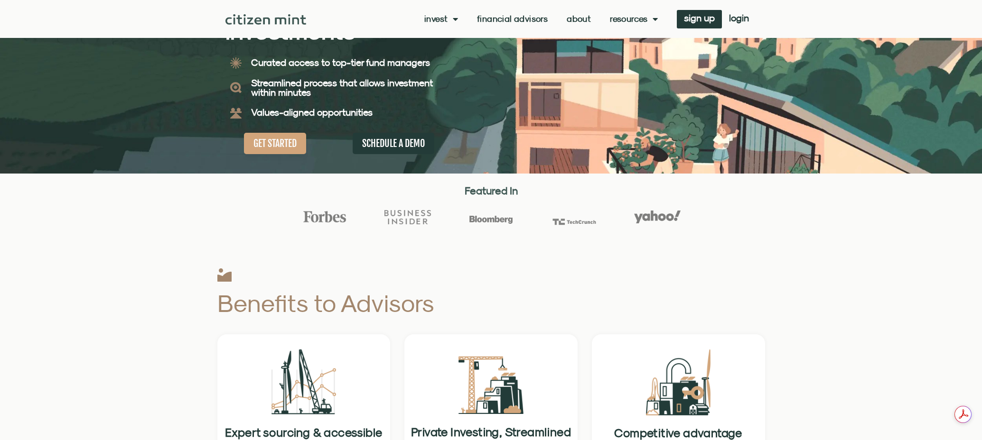
scroll to position [0, 0]
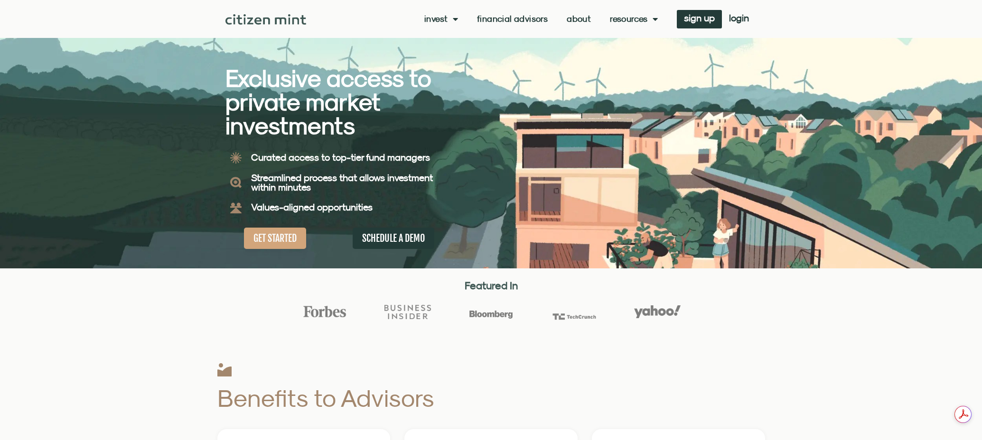
click at [260, 16] on img at bounding box center [265, 19] width 81 height 10
drag, startPoint x: 294, startPoint y: 307, endPoint x: 696, endPoint y: 315, distance: 402.9
click at [696, 315] on div at bounding box center [491, 321] width 982 height 43
click at [710, 316] on div at bounding box center [491, 321] width 982 height 43
click at [448, 18] on span "Menu" at bounding box center [453, 19] width 10 height 18
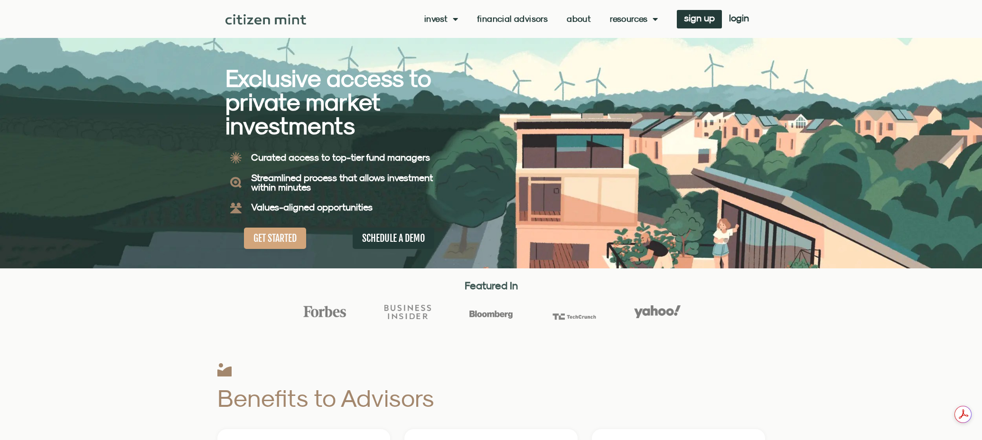
click at [448, 18] on span "Menu" at bounding box center [453, 19] width 10 height 18
click at [456, 19] on span "Menu" at bounding box center [453, 19] width 10 height 18
click at [455, 14] on span "Menu" at bounding box center [453, 19] width 10 height 18
click at [453, 16] on span "Menu" at bounding box center [453, 19] width 10 height 18
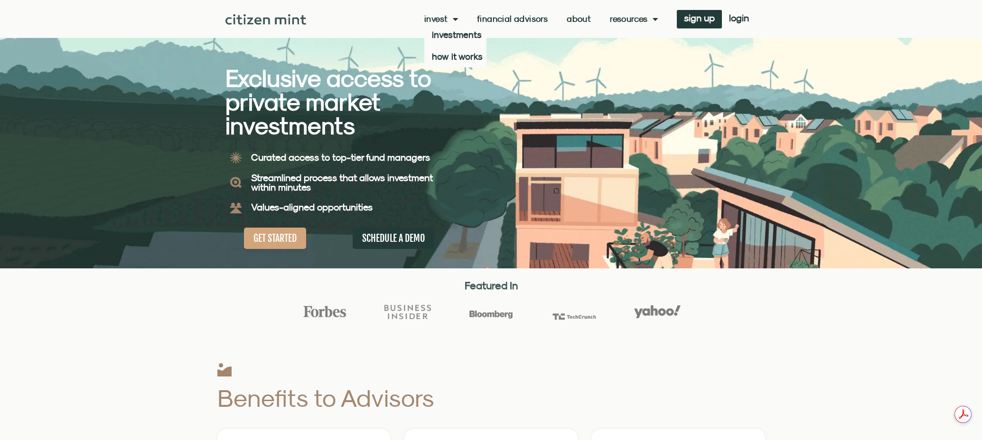
click at [453, 16] on span "Menu" at bounding box center [453, 19] width 10 height 18
click at [445, 19] on link "Invest" at bounding box center [441, 18] width 34 height 9
click at [461, 31] on link "investments" at bounding box center [455, 35] width 62 height 22
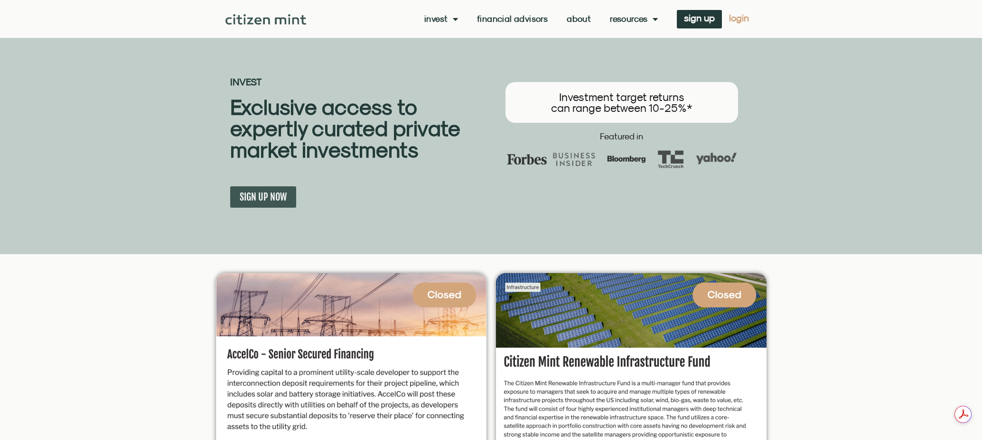
click at [745, 16] on span "login" at bounding box center [739, 18] width 20 height 7
